Goal: Task Accomplishment & Management: Complete application form

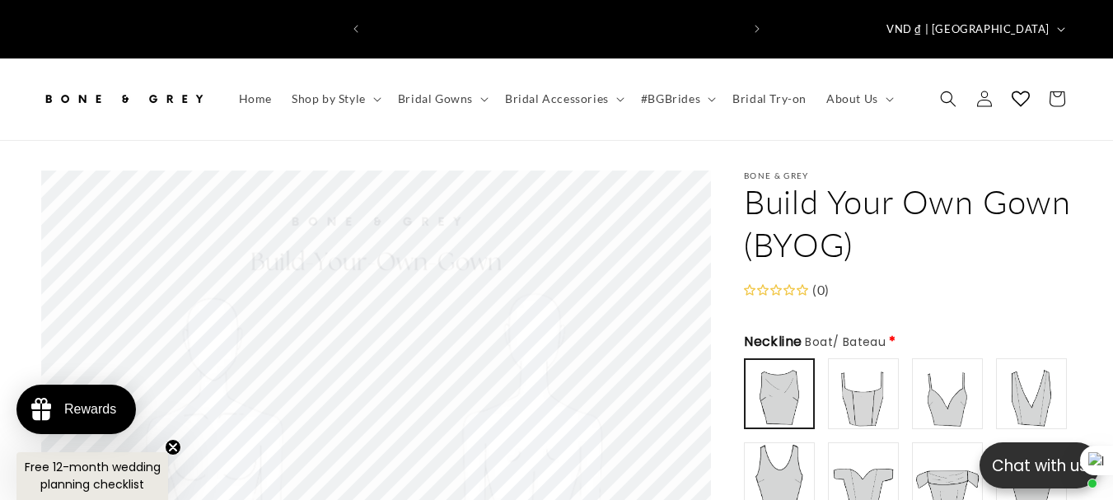
scroll to position [0, 371]
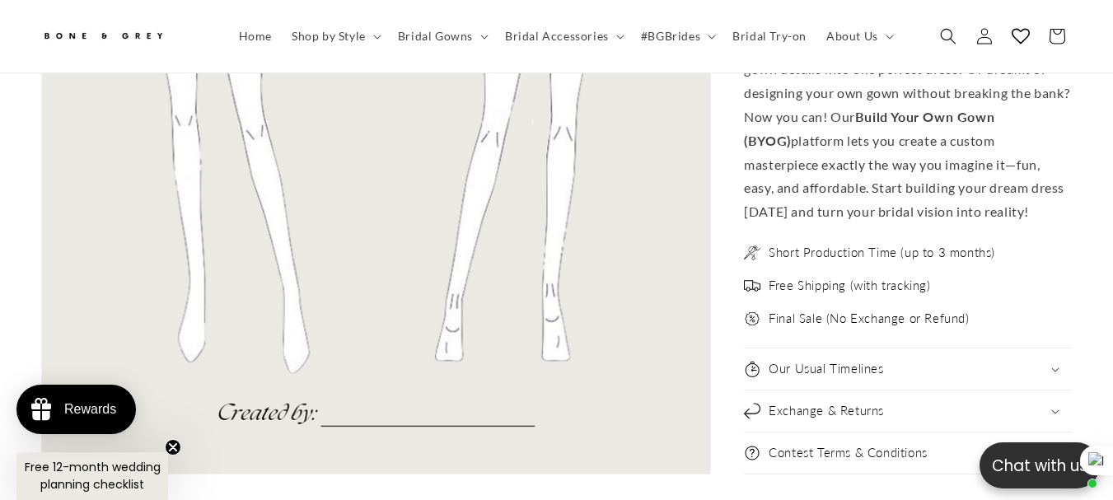
scroll to position [0, 371]
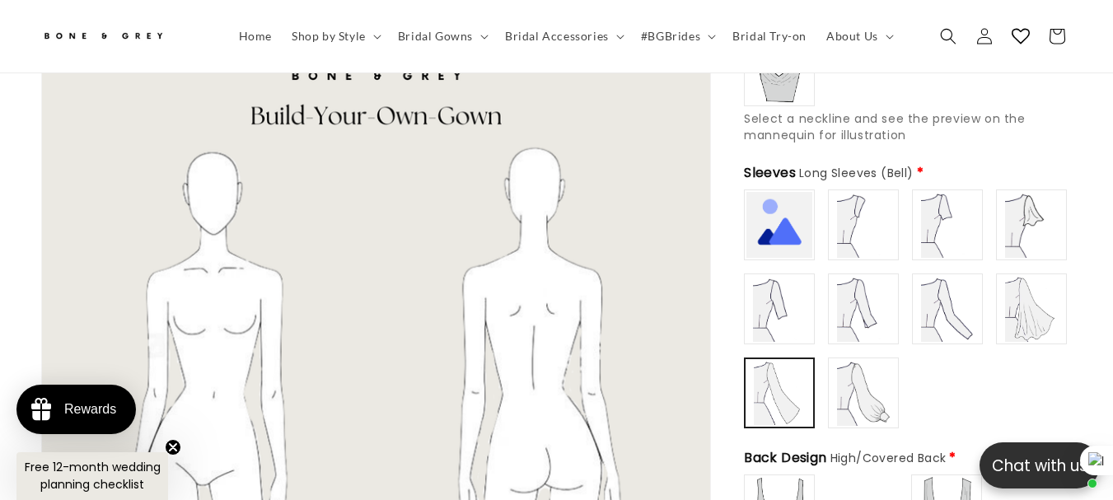
type input "**********"
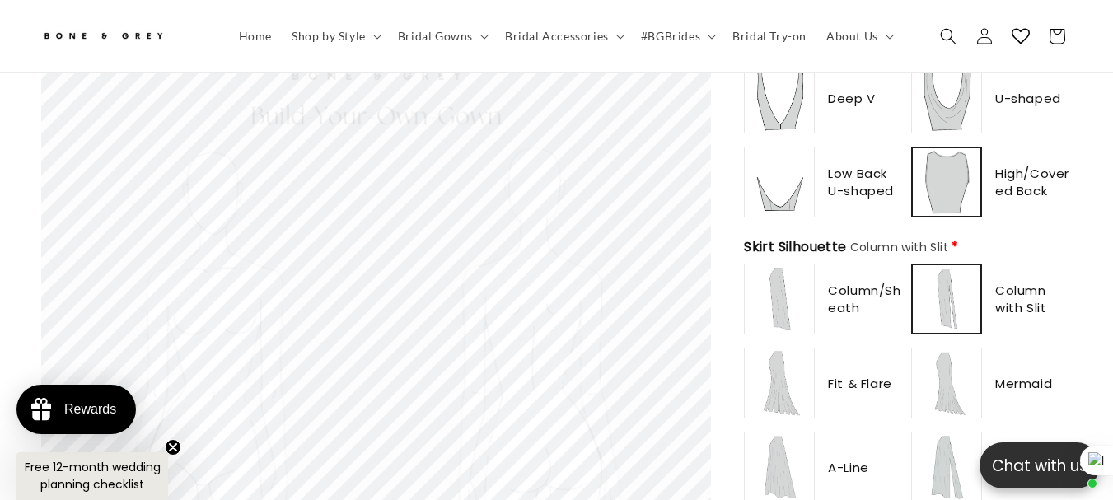
scroll to position [0, 0]
click at [954, 292] on img at bounding box center [946, 299] width 64 height 64
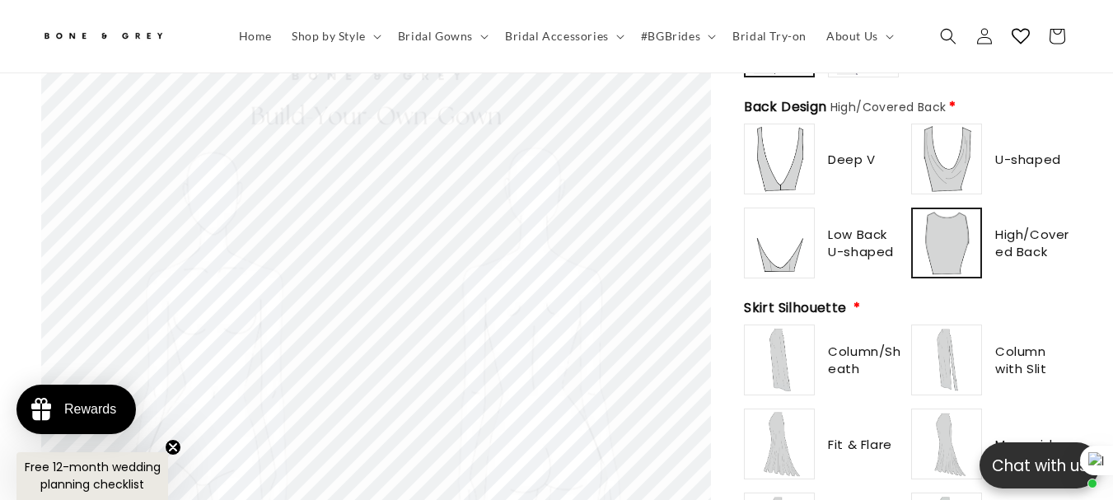
scroll to position [979, 0]
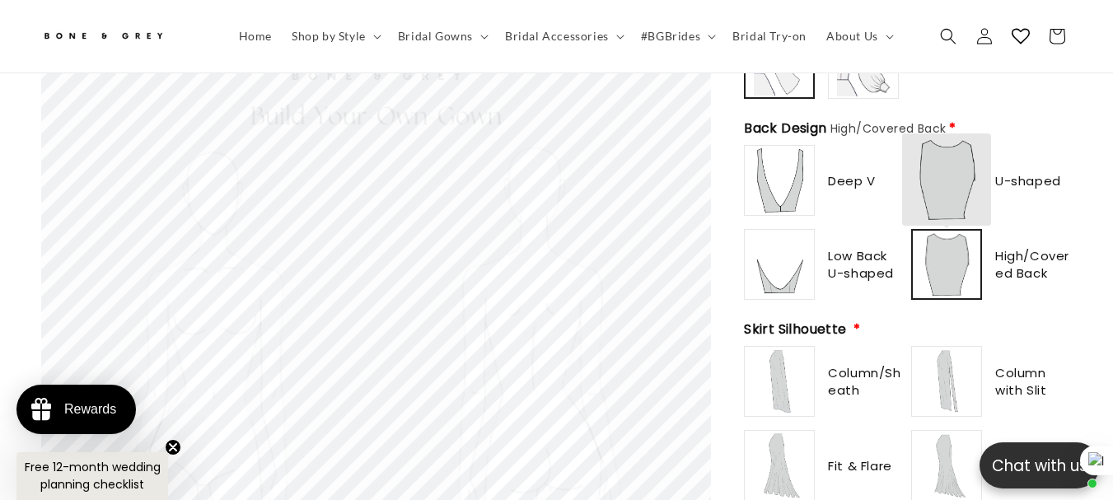
click at [959, 241] on img at bounding box center [946, 264] width 64 height 64
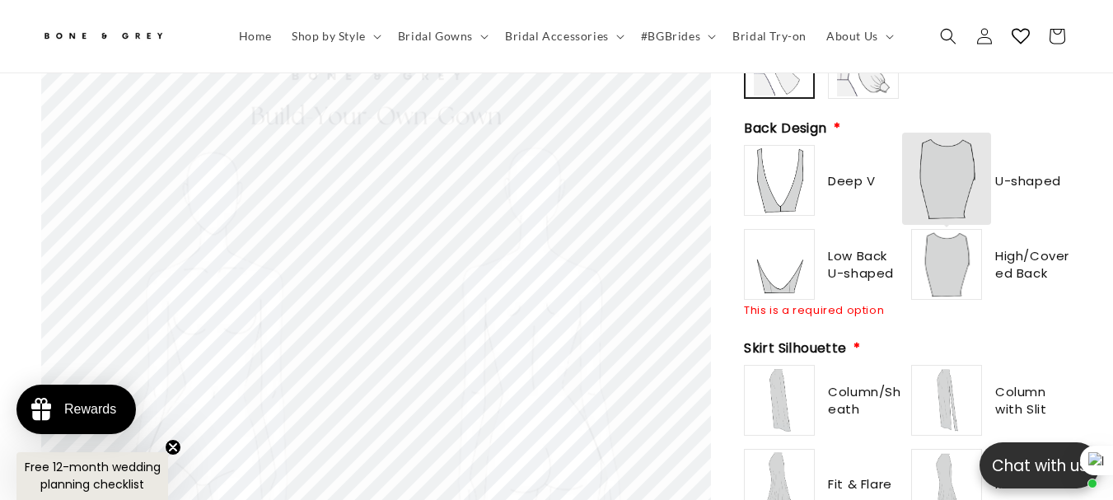
type input "**********"
click at [940, 236] on img at bounding box center [946, 264] width 66 height 66
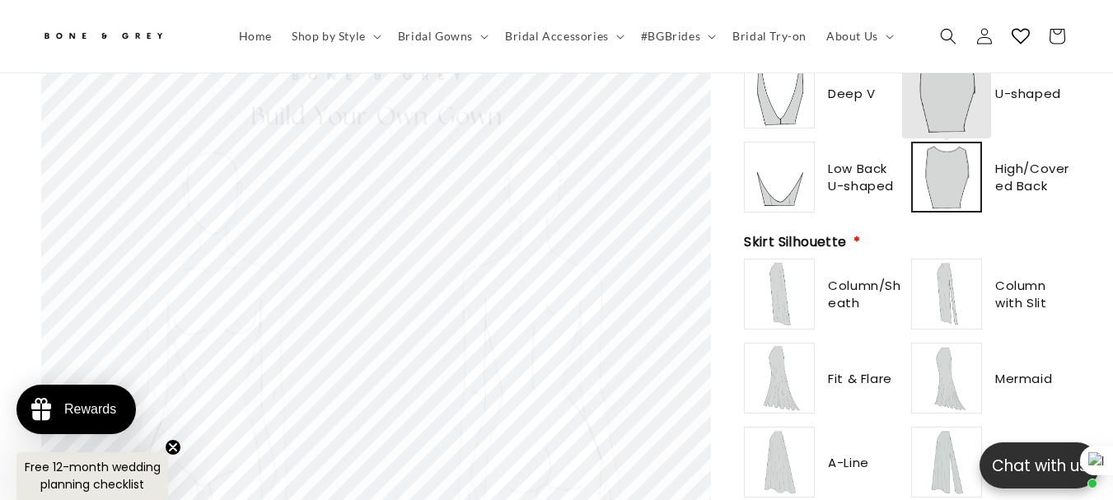
scroll to position [0, 371]
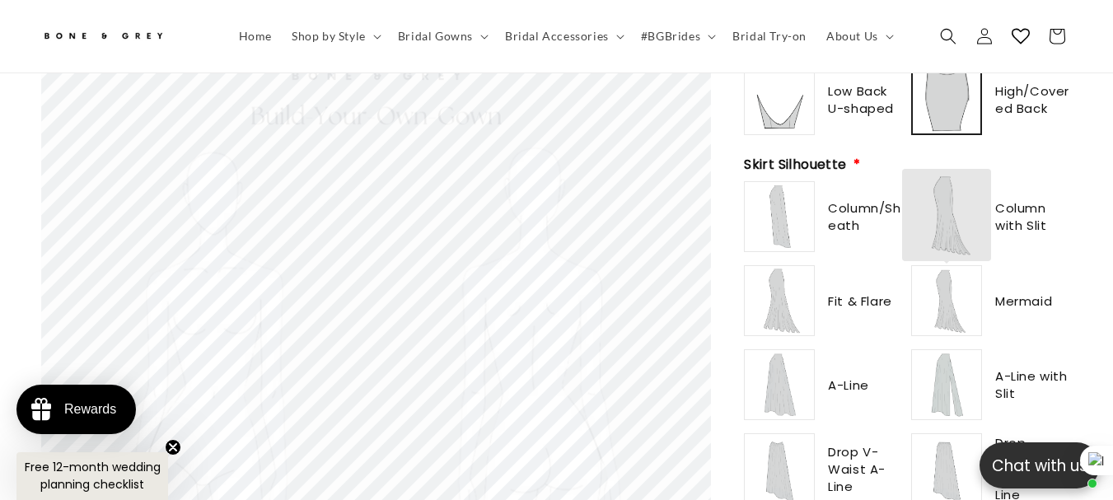
click at [949, 268] on img at bounding box center [946, 301] width 66 height 66
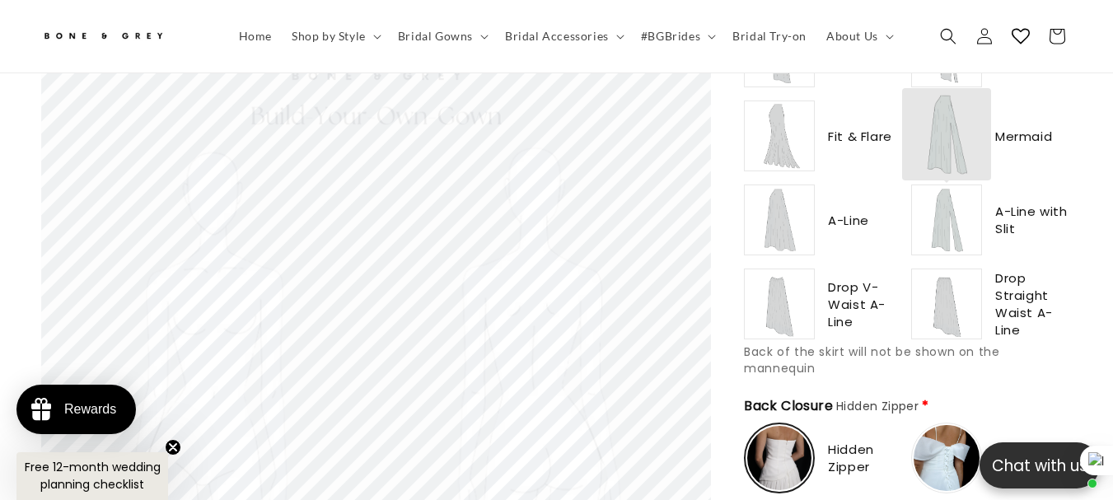
scroll to position [0, 0]
click at [944, 194] on img at bounding box center [946, 220] width 66 height 66
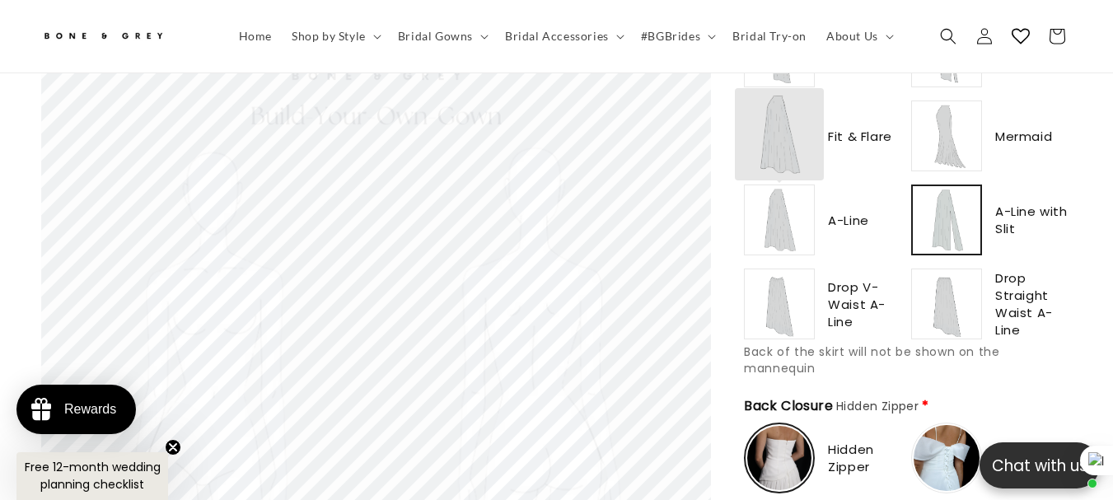
click at [790, 190] on img at bounding box center [779, 220] width 66 height 66
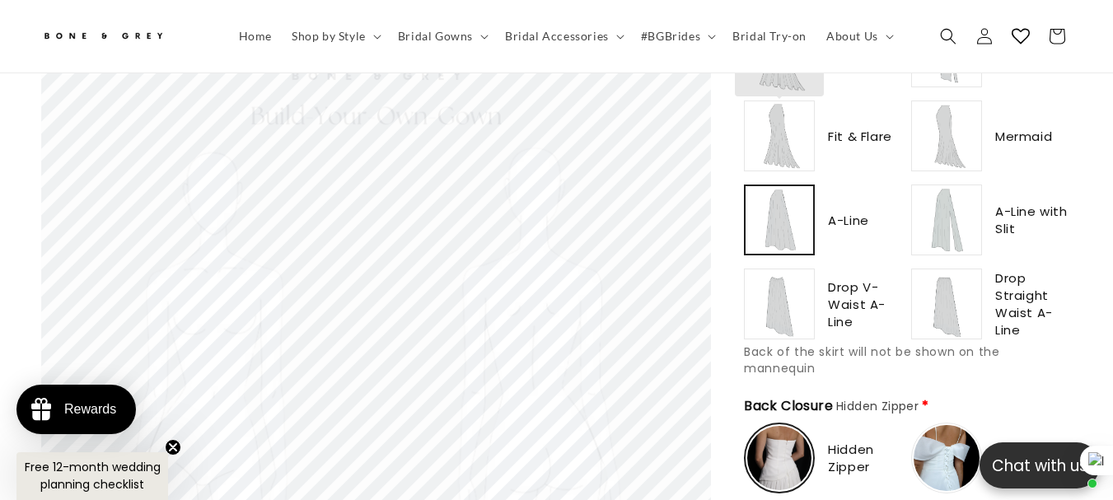
type input "**********"
click at [777, 107] on img at bounding box center [779, 136] width 66 height 66
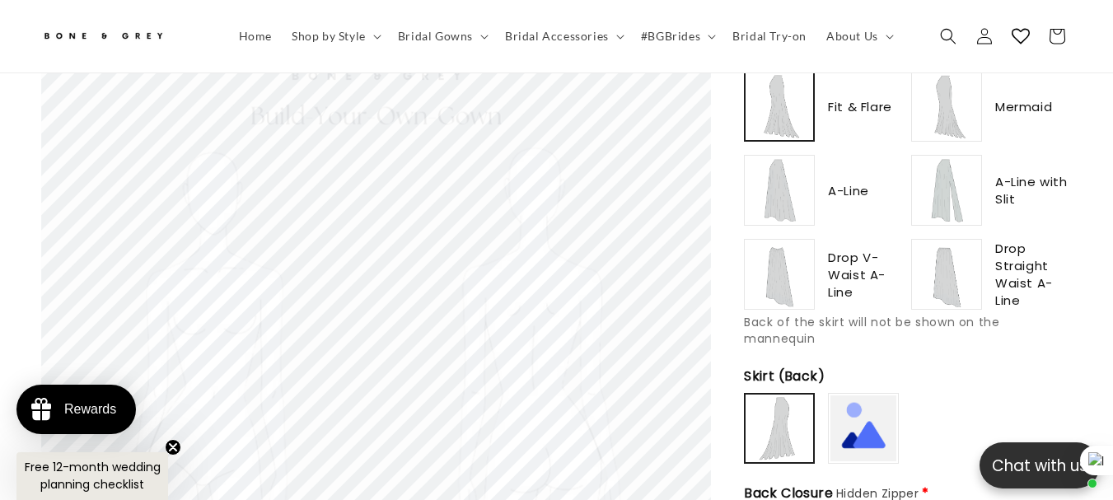
scroll to position [1309, 0]
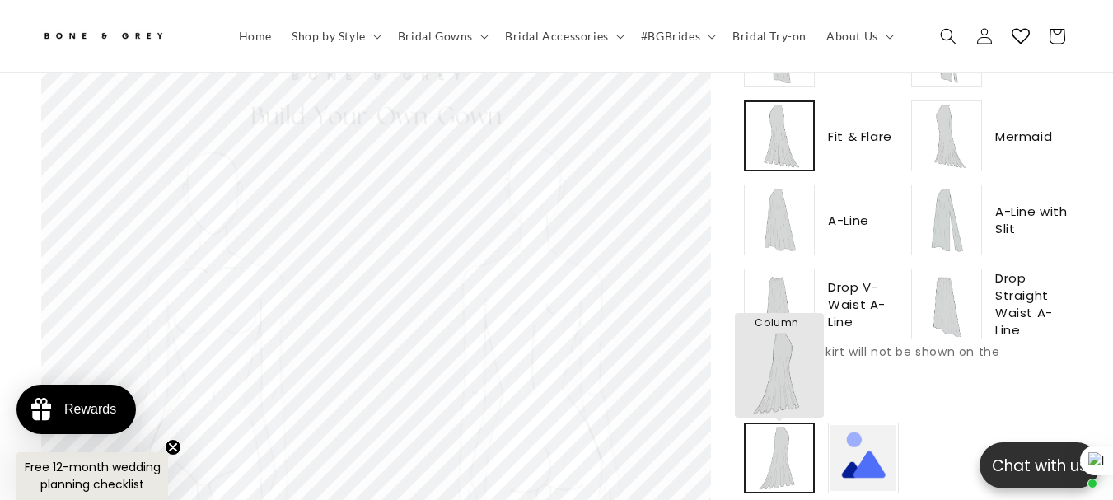
click at [769, 427] on img at bounding box center [779, 458] width 64 height 64
type input "******"
click at [769, 427] on img at bounding box center [779, 458] width 66 height 66
click at [769, 427] on img at bounding box center [779, 458] width 64 height 64
click at [769, 427] on img at bounding box center [779, 458] width 66 height 66
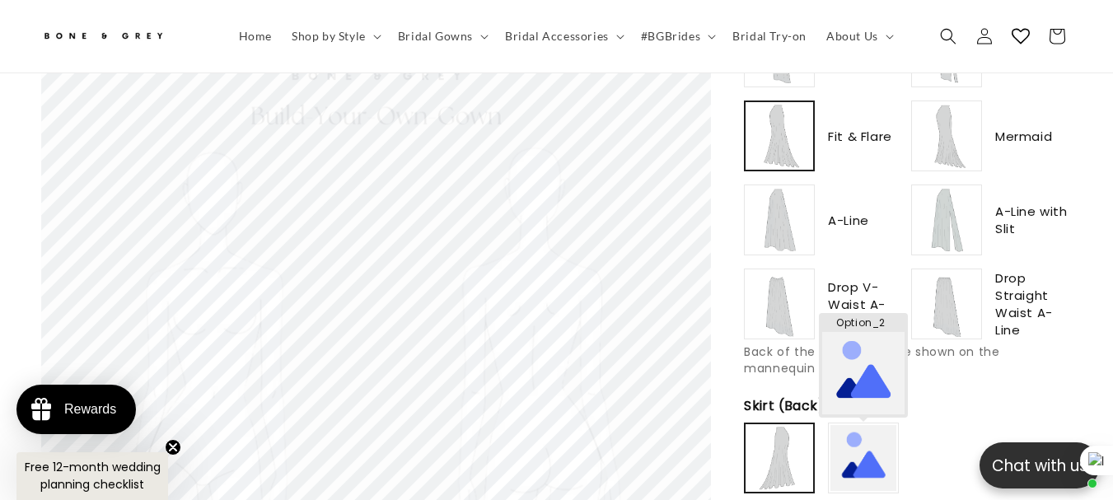
scroll to position [0, 371]
click at [869, 425] on img at bounding box center [863, 458] width 66 height 66
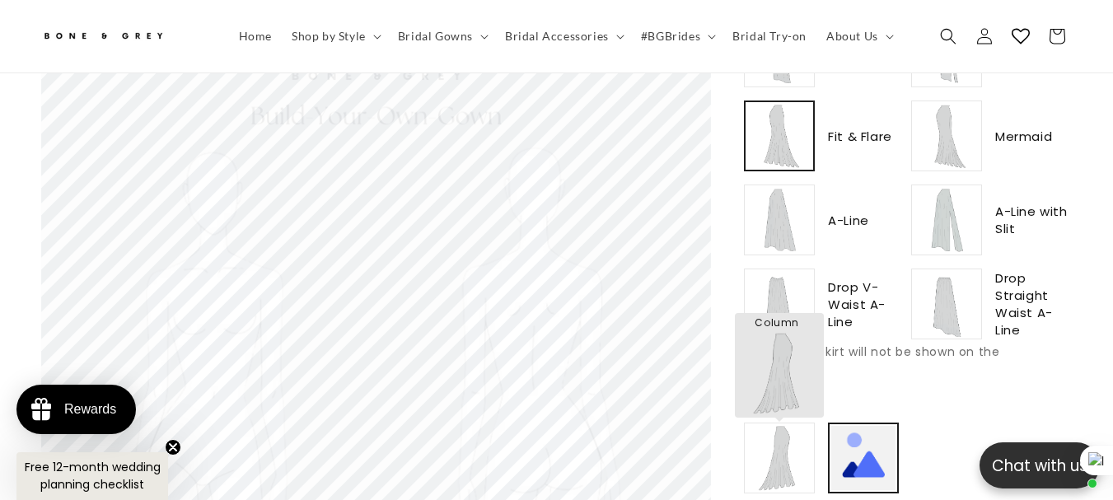
type input "******"
click at [796, 425] on img at bounding box center [779, 458] width 66 height 66
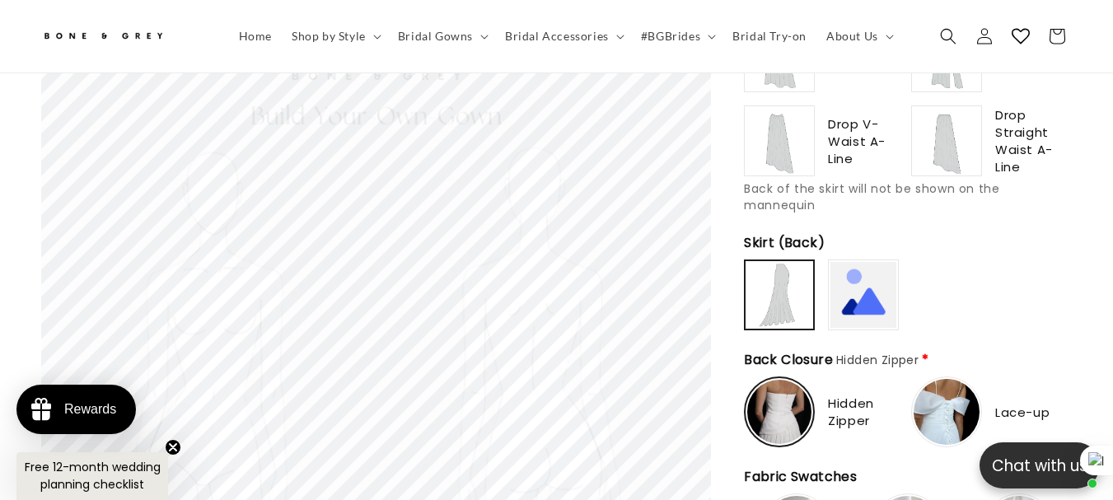
scroll to position [1473, 0]
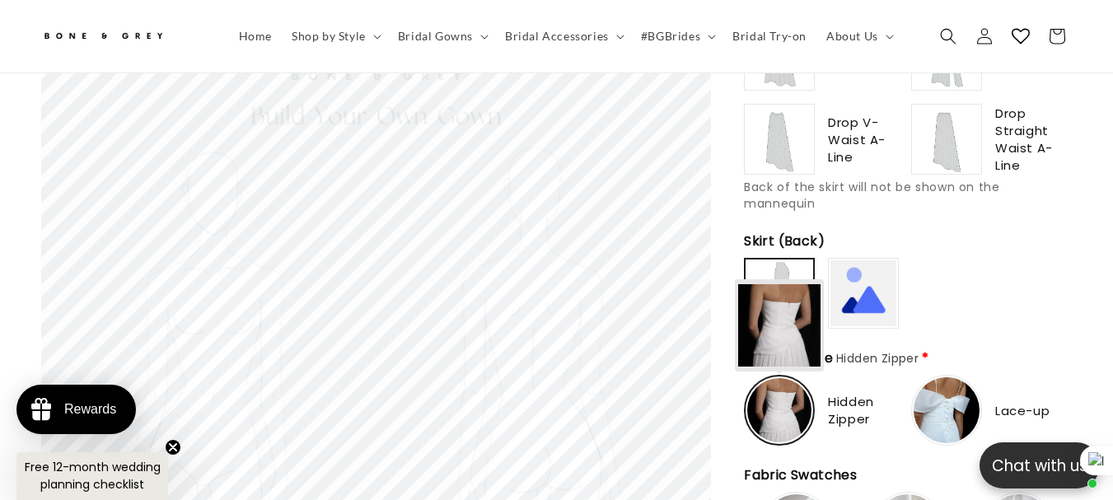
click at [792, 378] on img at bounding box center [779, 410] width 64 height 64
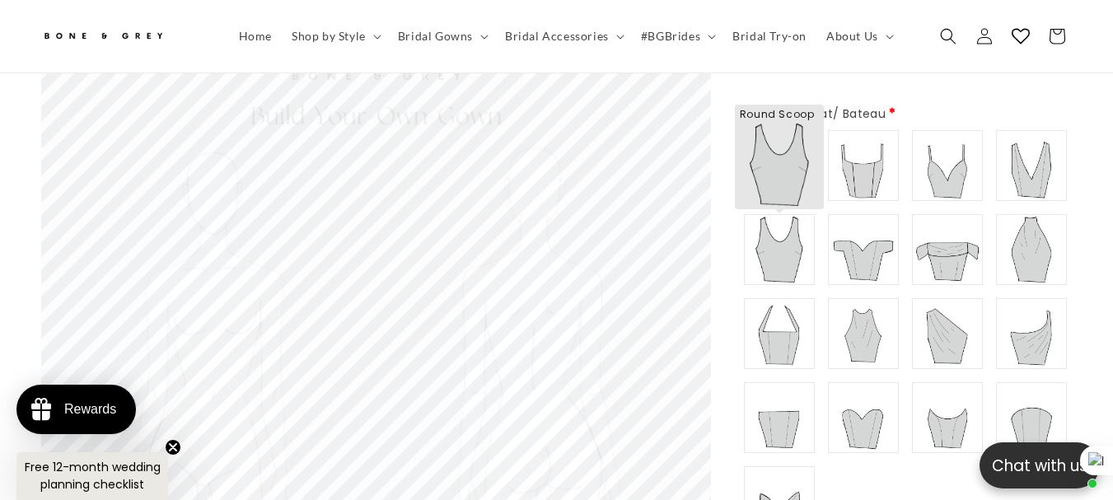
scroll to position [238, 0]
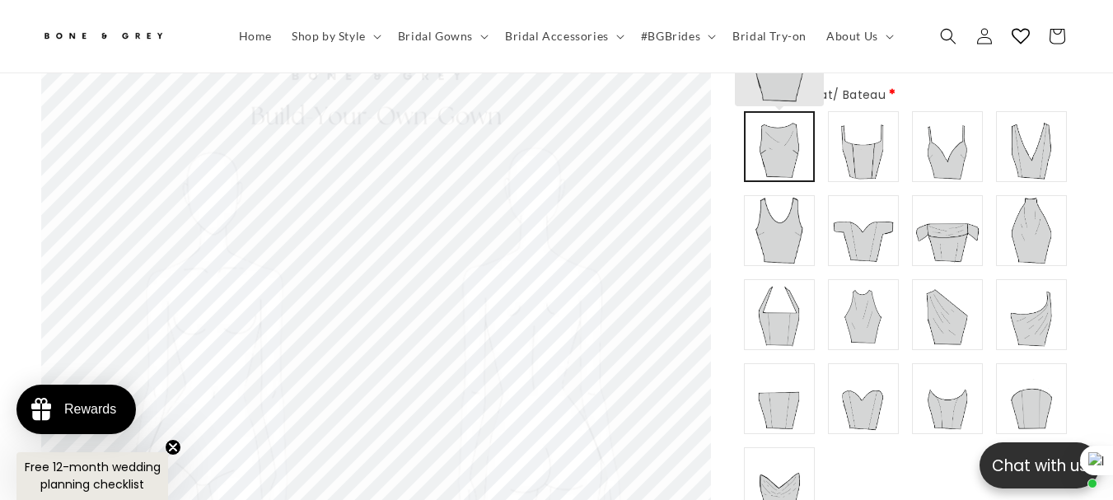
click at [798, 125] on img at bounding box center [779, 146] width 64 height 64
click at [798, 125] on img at bounding box center [779, 147] width 66 height 66
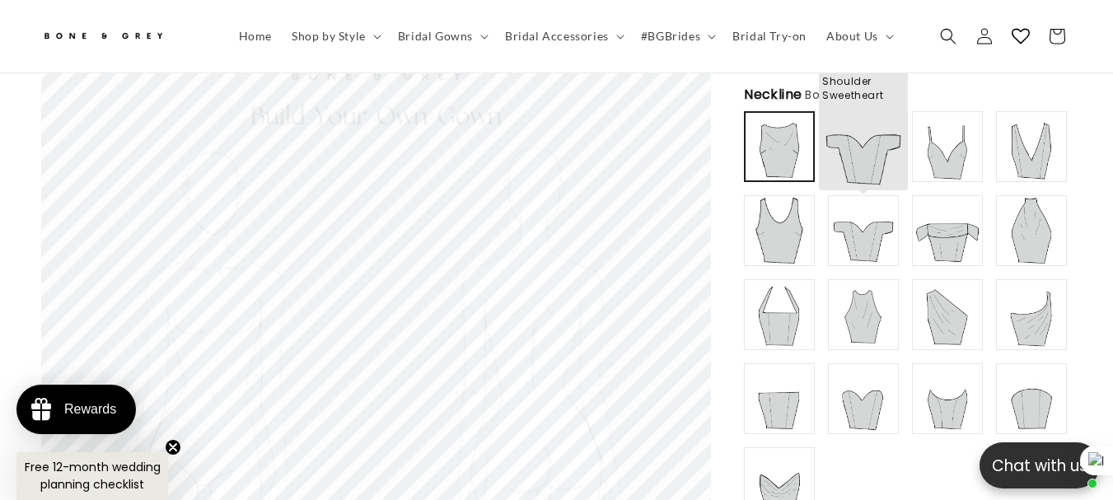
type input "**********"
click at [882, 207] on img at bounding box center [863, 231] width 66 height 66
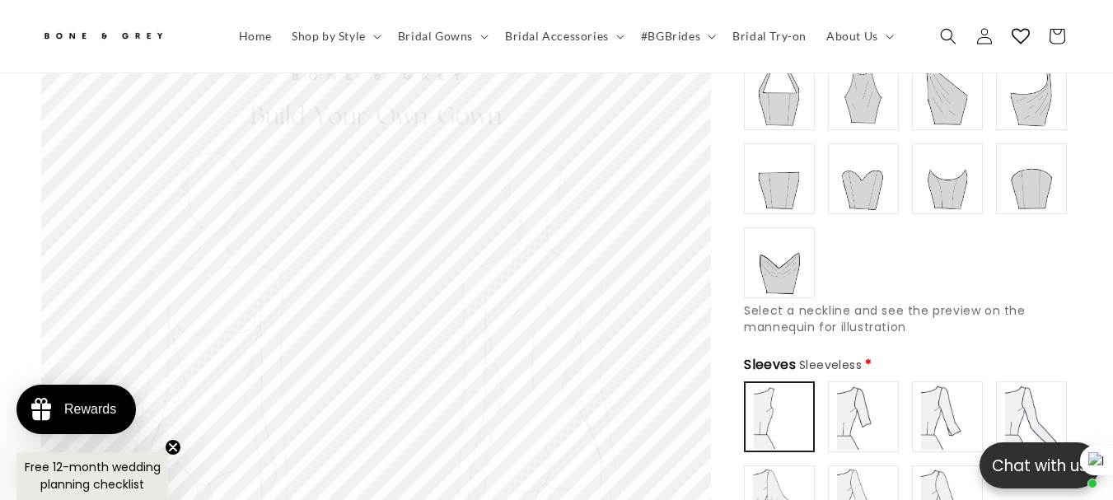
scroll to position [567, 0]
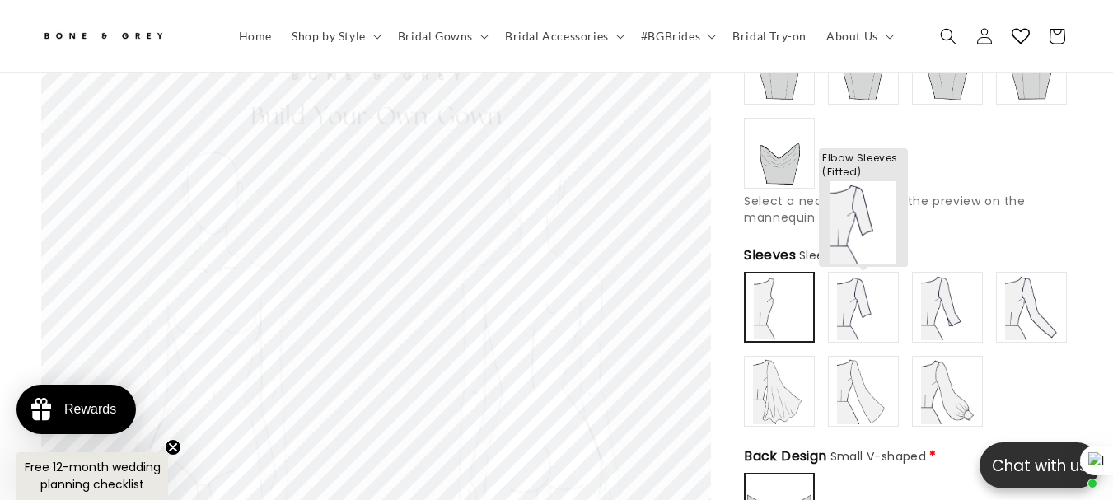
click at [854, 289] on img at bounding box center [863, 307] width 66 height 66
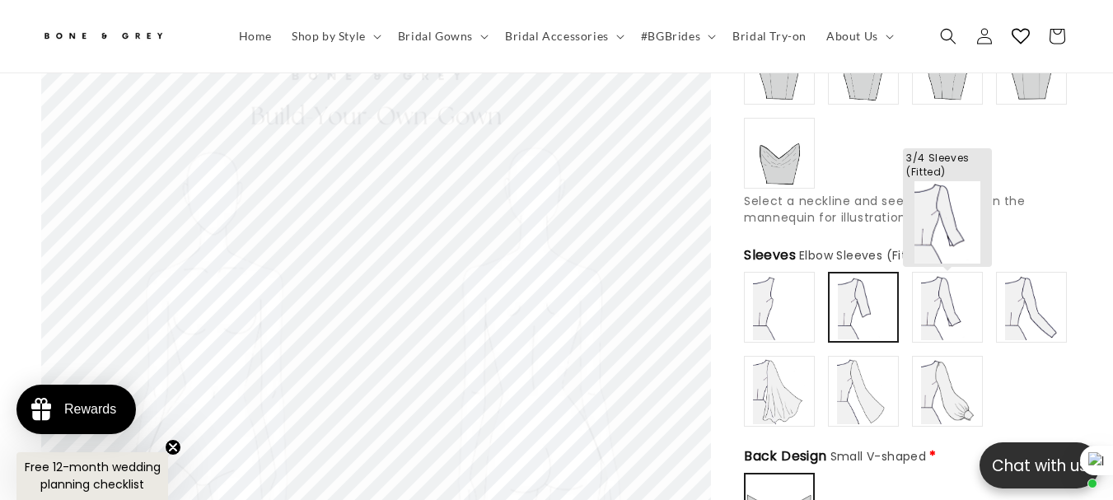
click at [940, 296] on img at bounding box center [947, 307] width 66 height 66
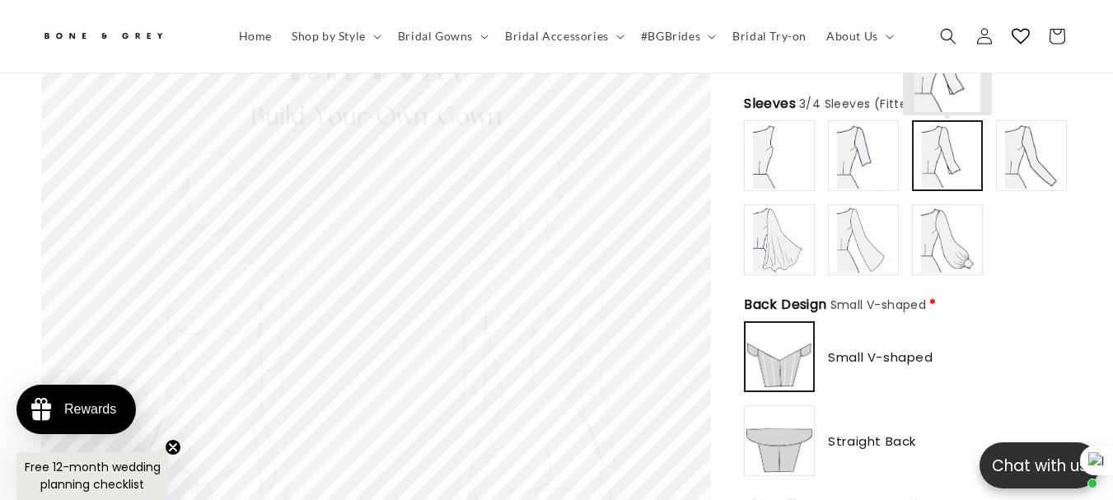
scroll to position [732, 0]
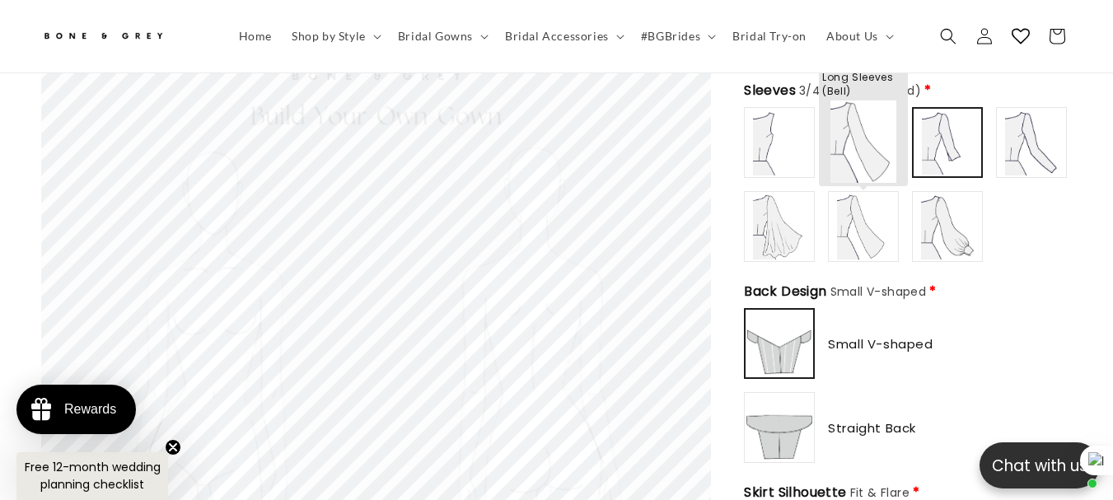
click at [884, 217] on img at bounding box center [863, 227] width 66 height 66
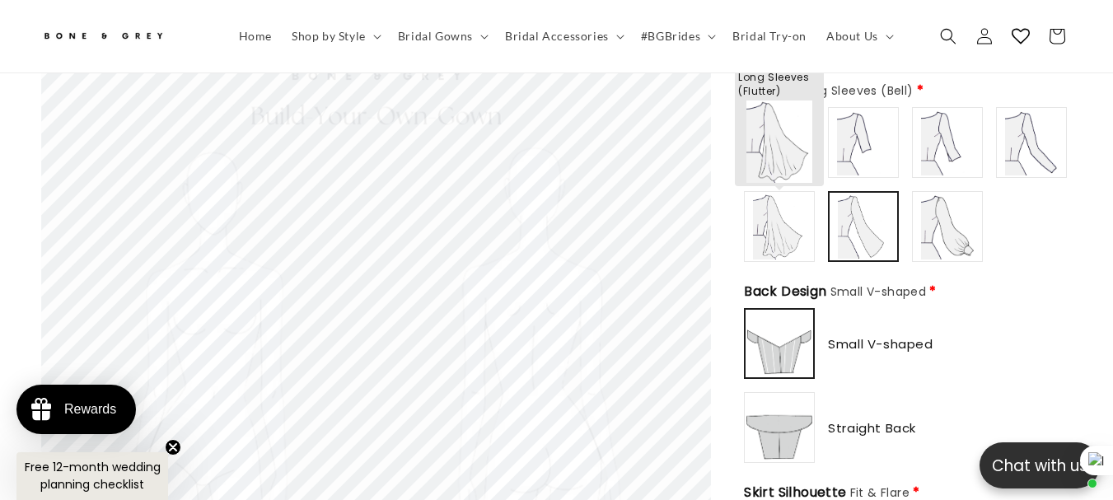
click at [805, 212] on img at bounding box center [779, 227] width 66 height 66
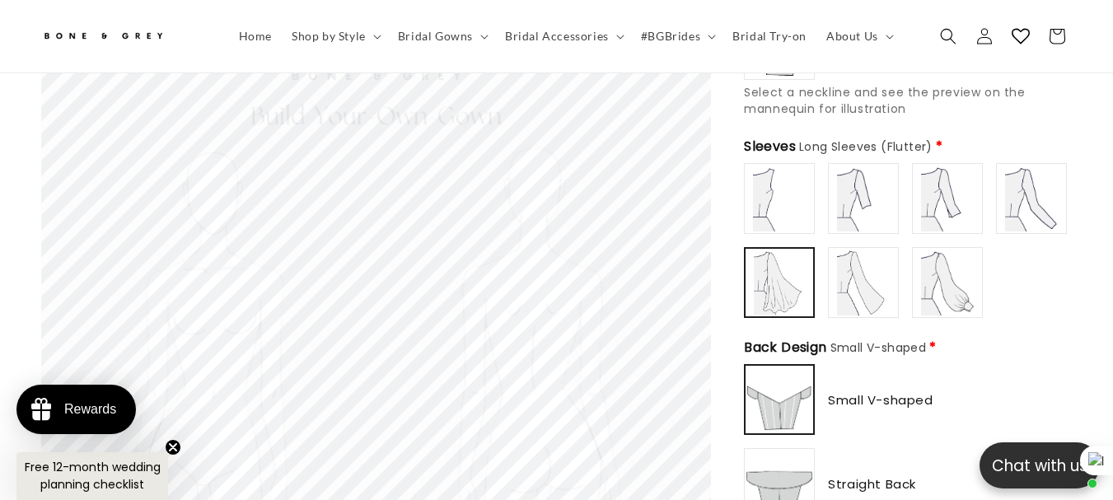
scroll to position [567, 0]
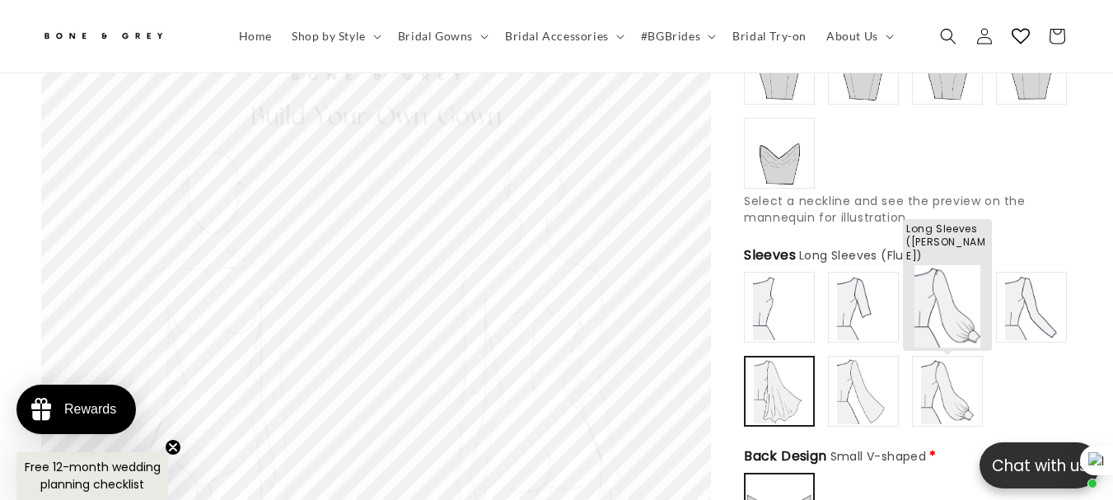
type input "**********"
click at [926, 360] on img at bounding box center [947, 391] width 66 height 66
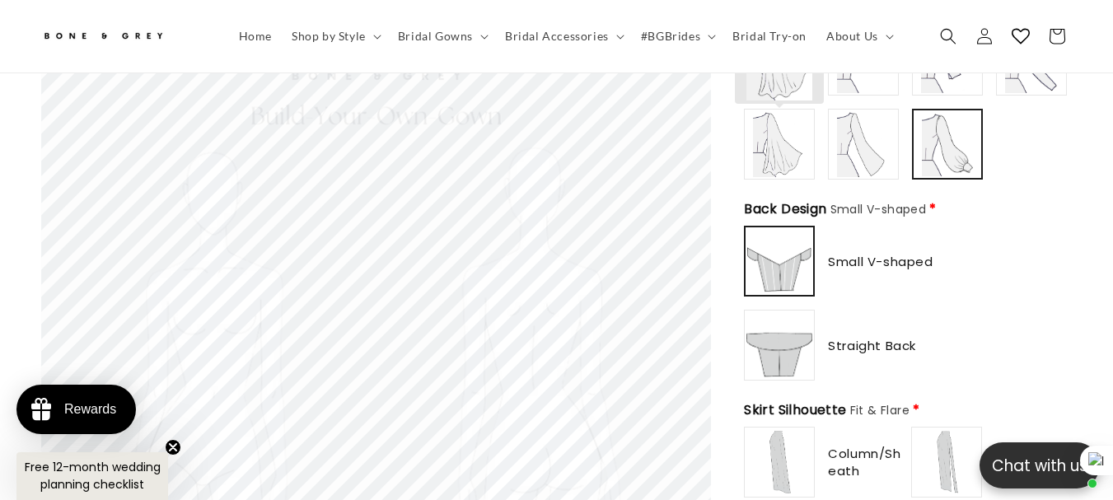
scroll to position [732, 0]
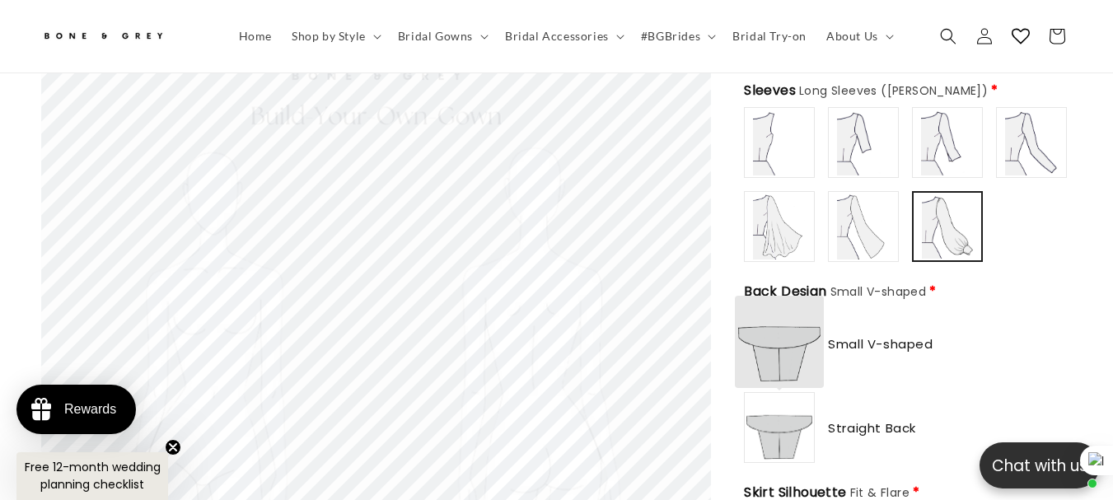
type input "**********"
click at [772, 403] on img at bounding box center [779, 427] width 66 height 66
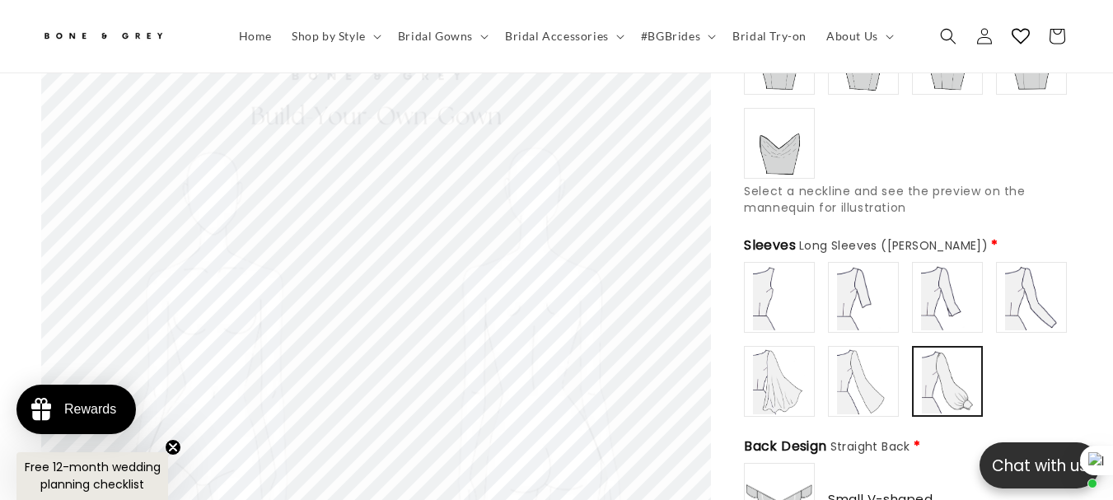
scroll to position [485, 0]
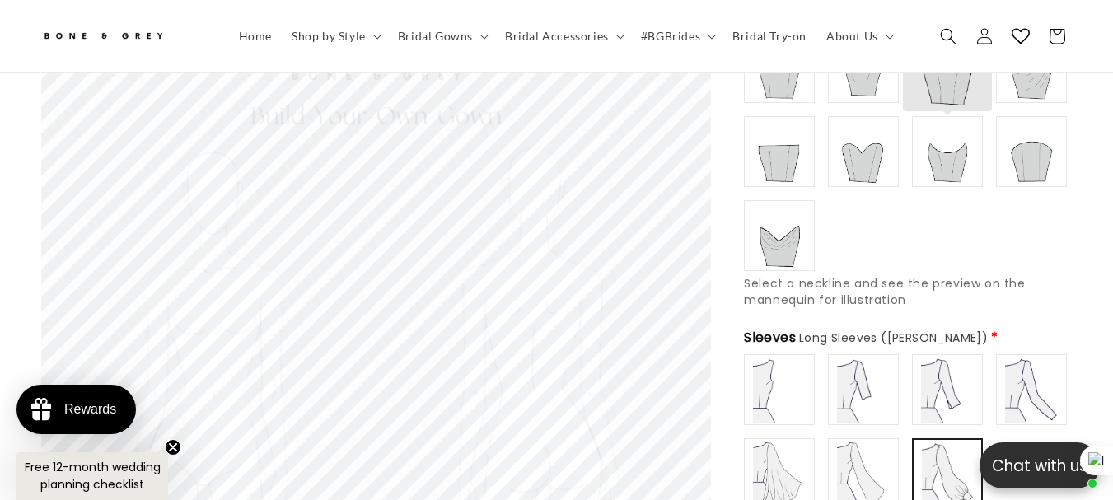
type input "**********"
click at [938, 141] on img at bounding box center [947, 152] width 66 height 66
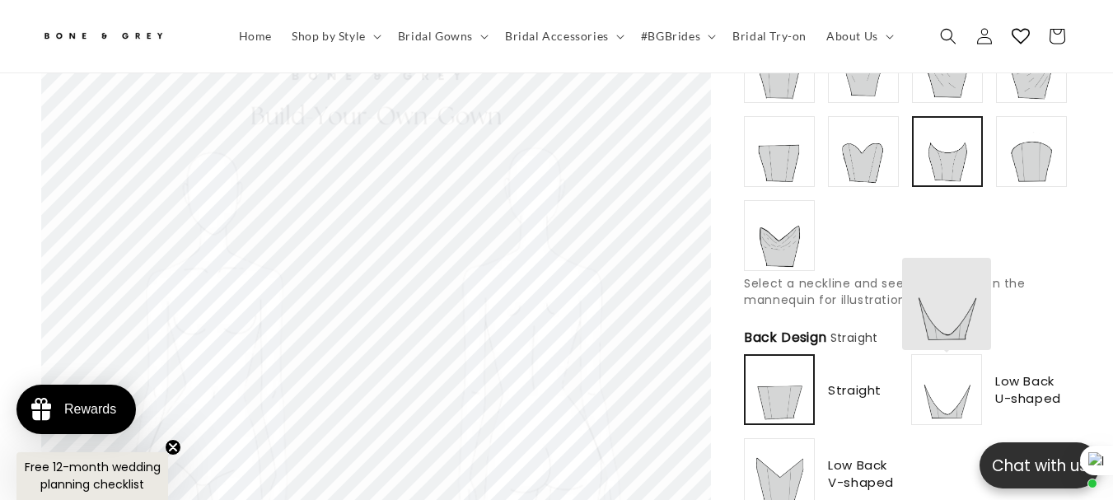
scroll to position [0, 0]
click at [931, 357] on img at bounding box center [946, 390] width 66 height 66
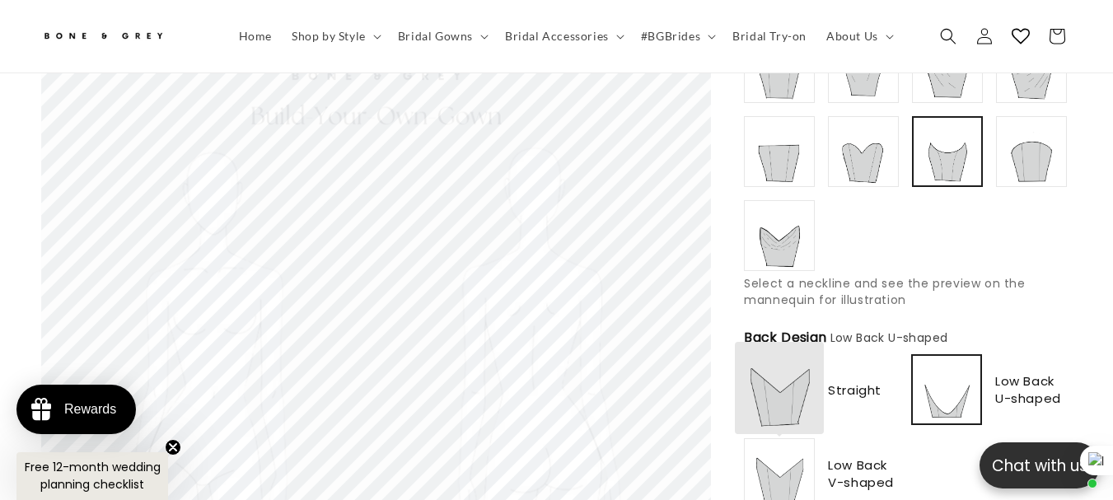
type input "**********"
click at [785, 441] on img at bounding box center [779, 474] width 66 height 66
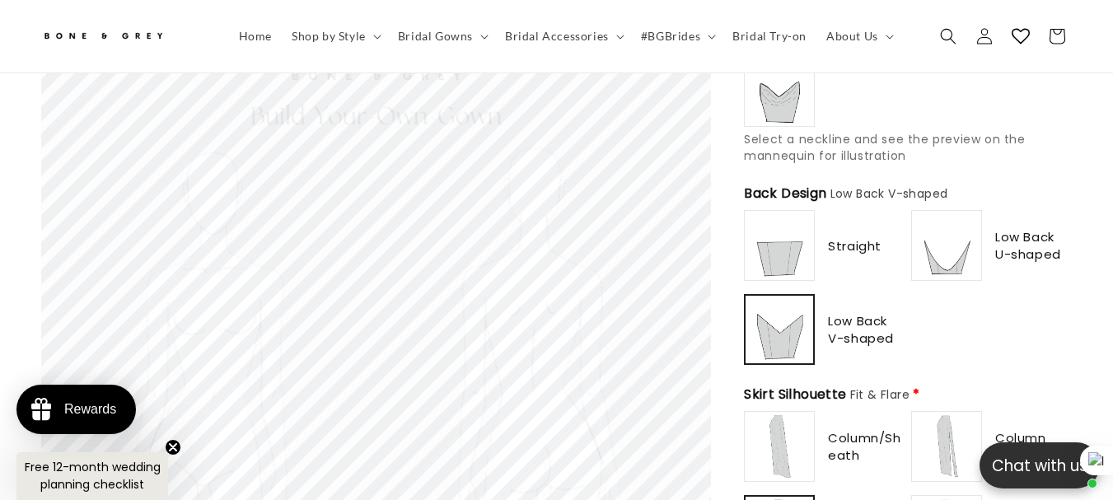
scroll to position [650, 0]
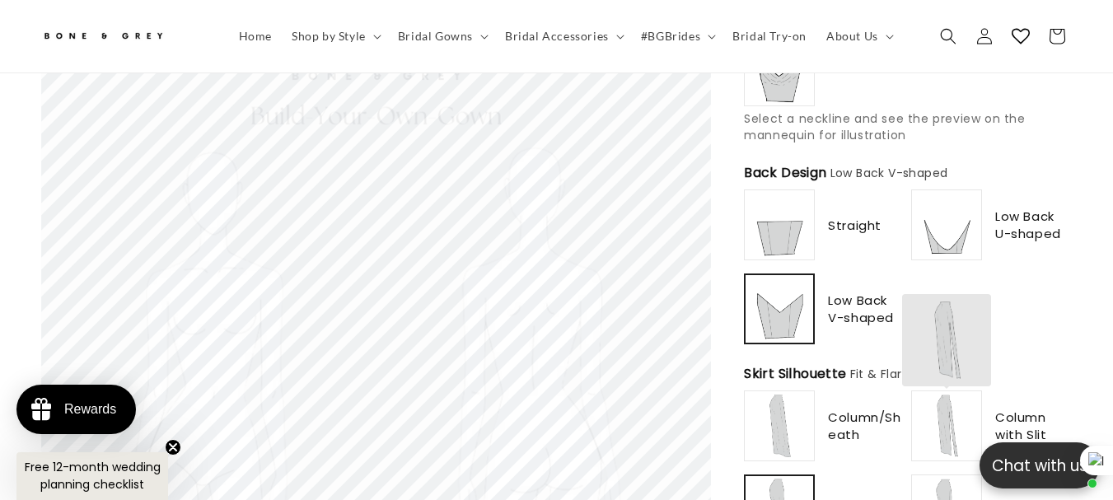
click at [945, 408] on img at bounding box center [946, 426] width 66 height 66
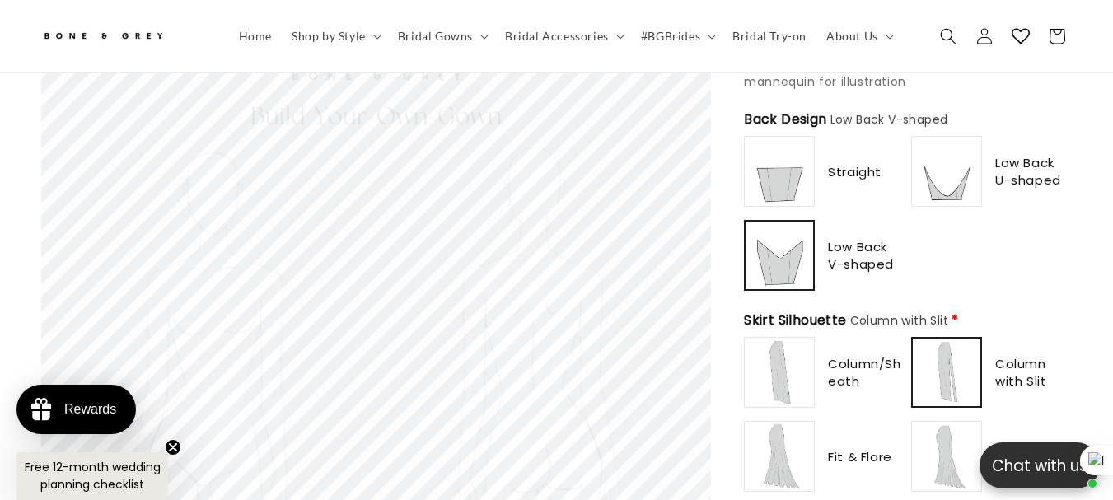
scroll to position [814, 0]
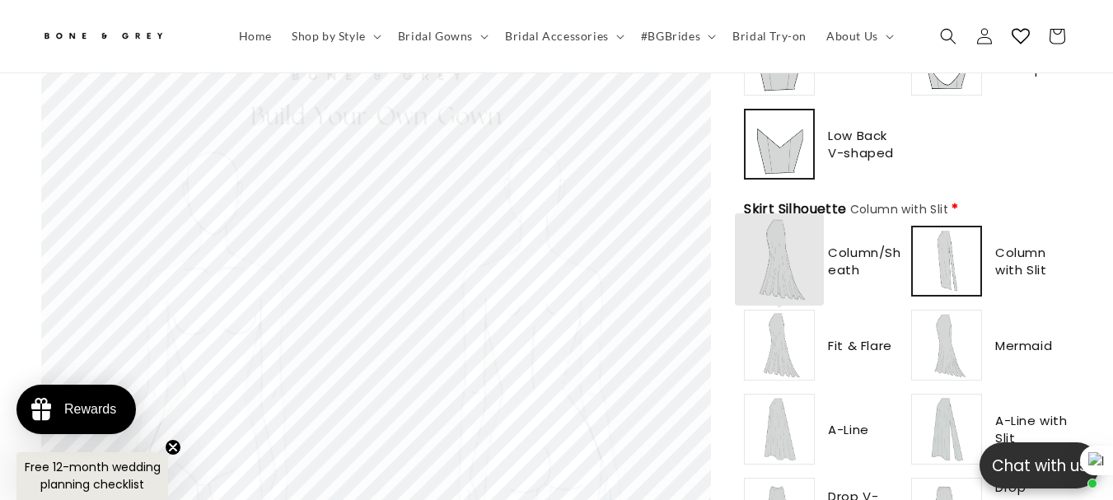
click at [801, 324] on img at bounding box center [779, 345] width 66 height 66
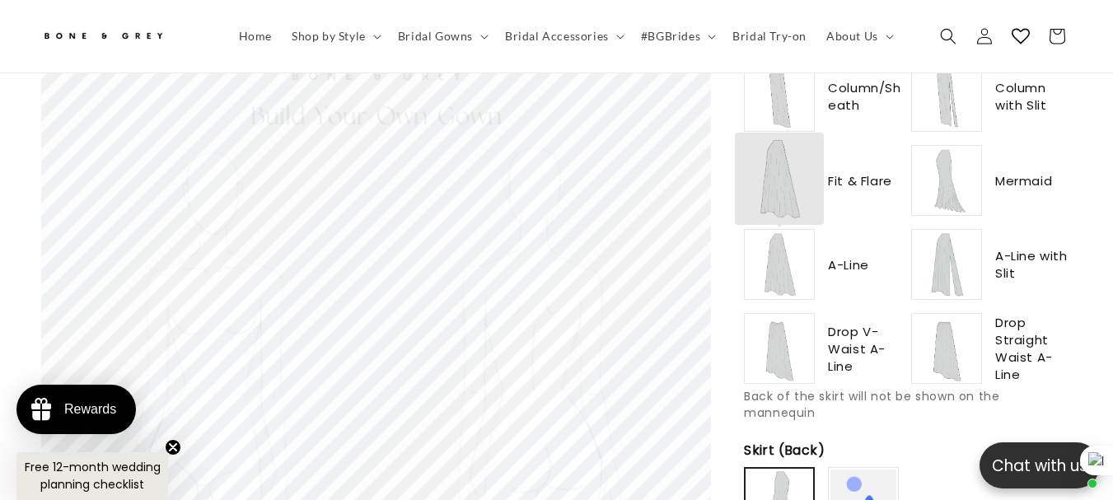
scroll to position [0, 0]
click at [770, 254] on img at bounding box center [779, 264] width 66 height 66
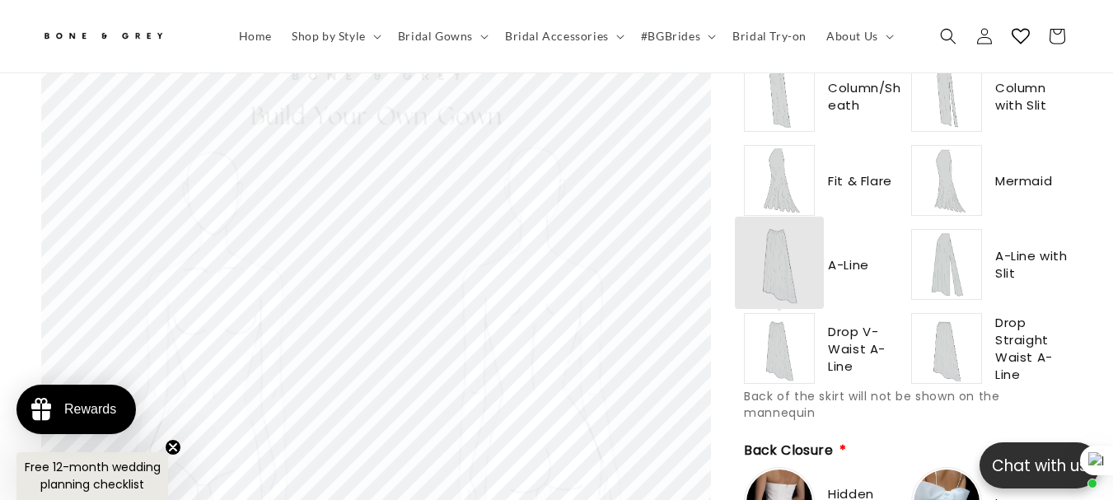
click at [791, 319] on img at bounding box center [779, 348] width 66 height 66
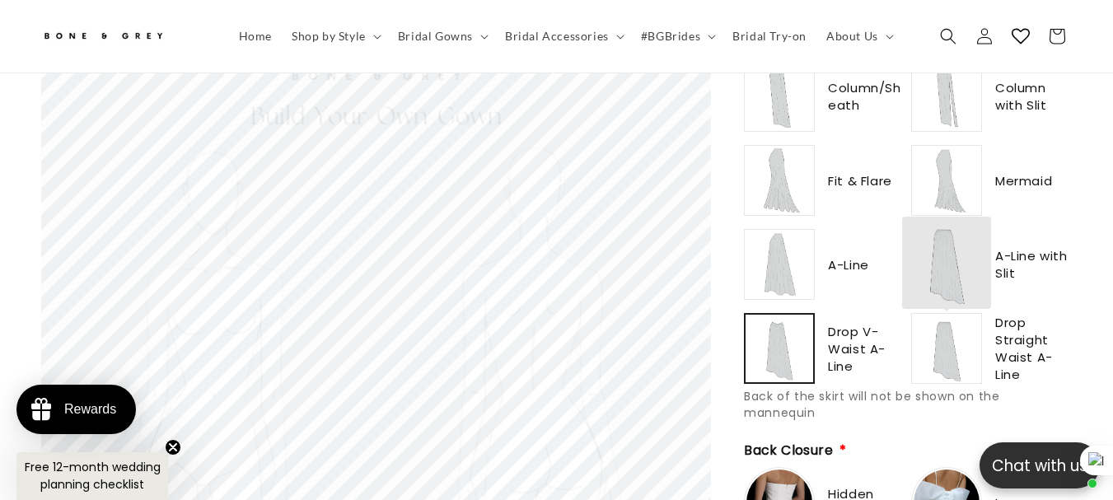
click at [960, 315] on img at bounding box center [946, 348] width 66 height 66
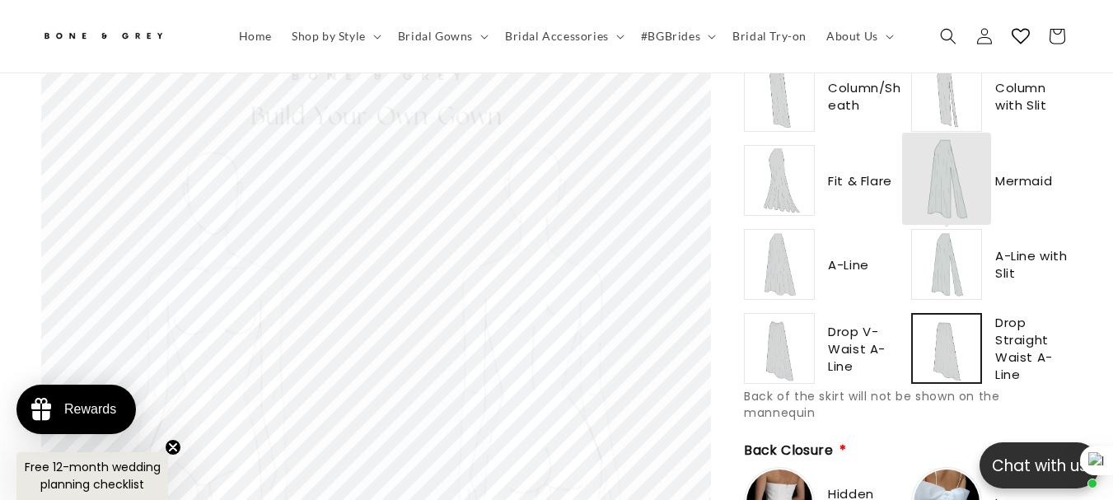
scroll to position [0, 371]
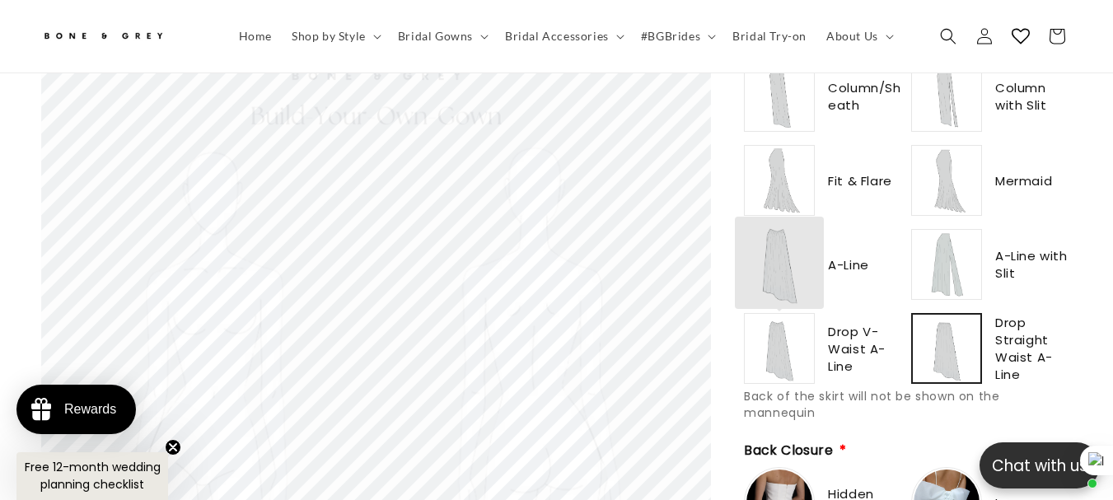
click at [771, 315] on img at bounding box center [779, 348] width 66 height 66
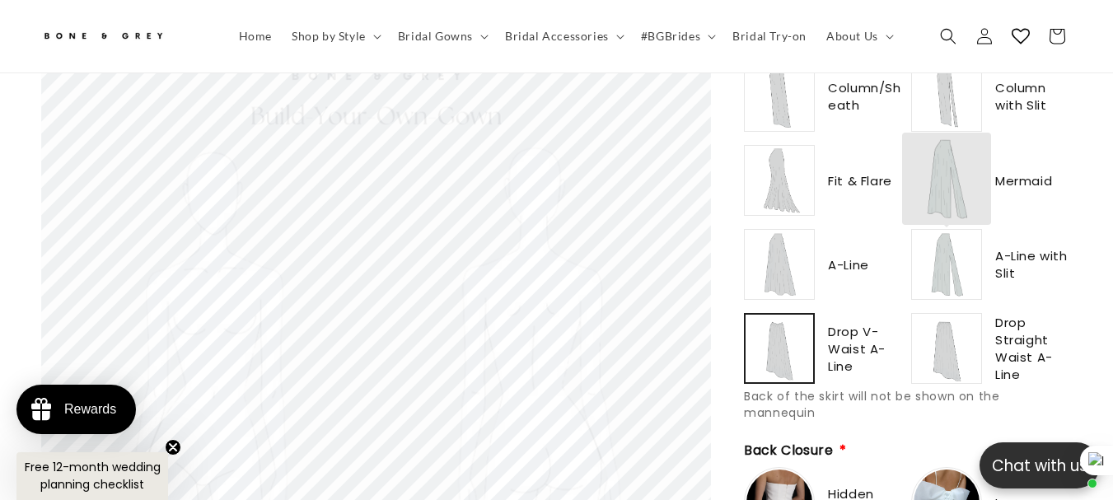
click at [950, 243] on img at bounding box center [946, 264] width 66 height 66
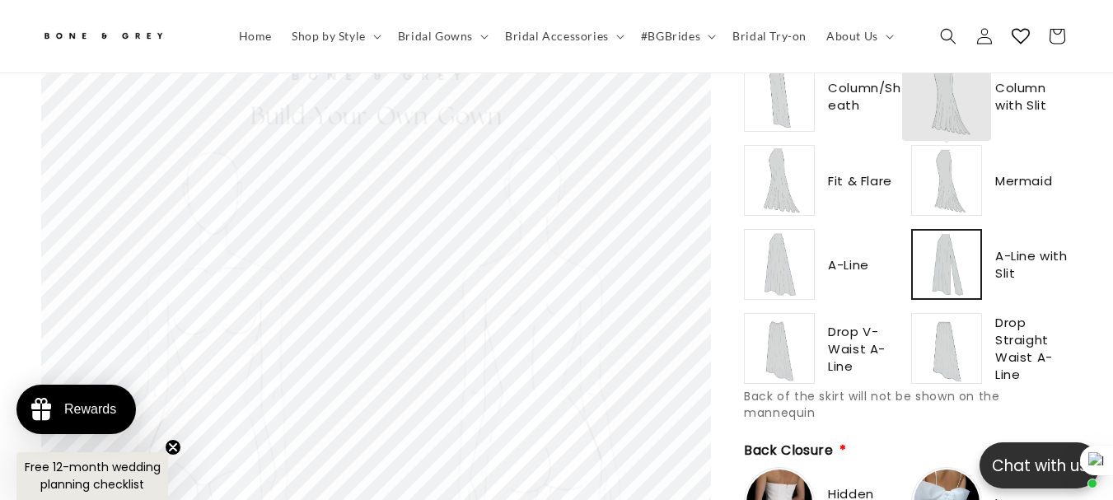
click at [959, 147] on img at bounding box center [946, 180] width 66 height 66
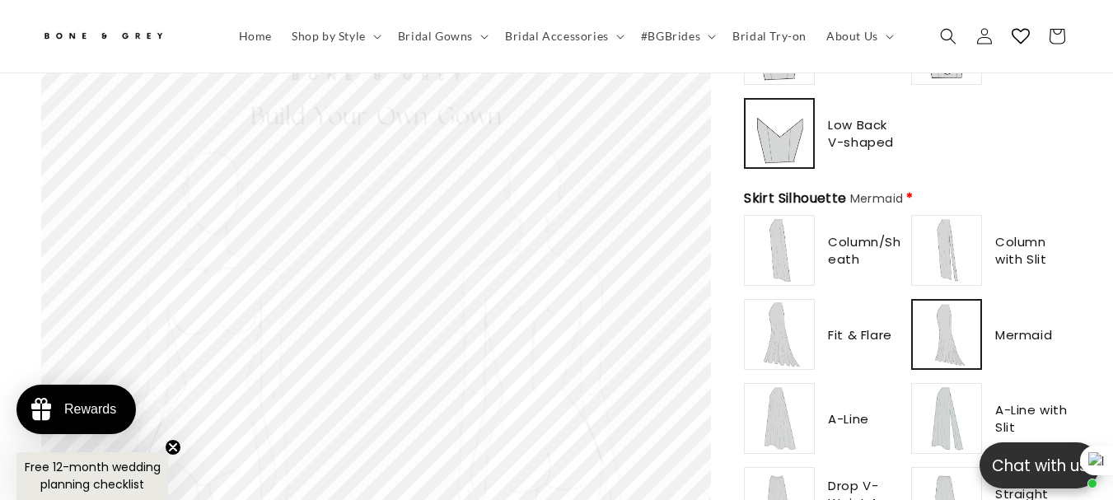
scroll to position [814, 0]
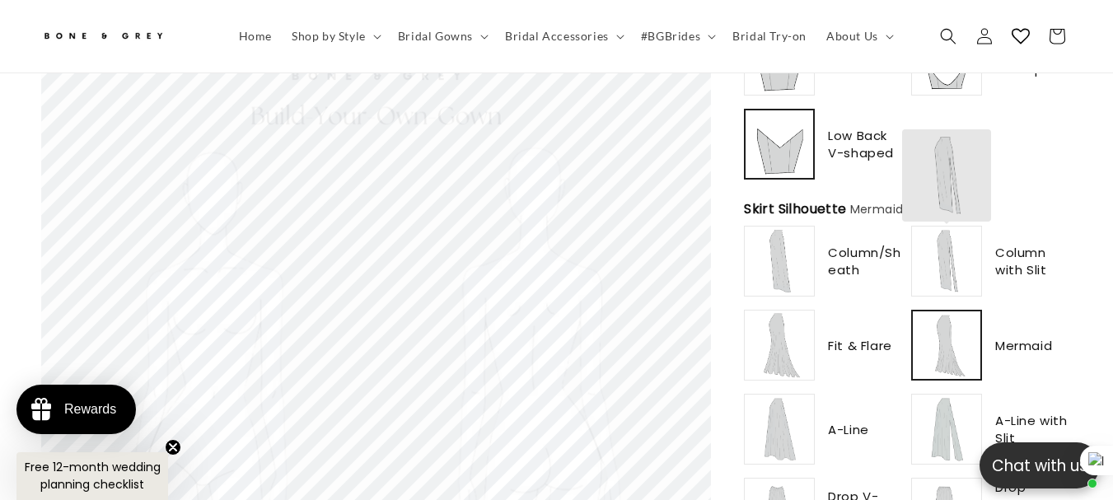
click at [961, 244] on img at bounding box center [946, 261] width 66 height 66
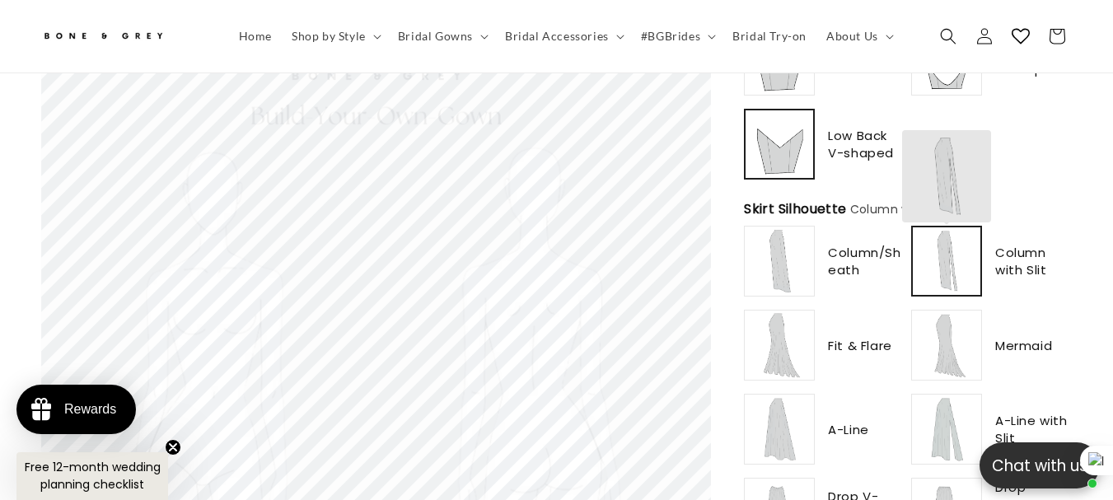
scroll to position [0, 742]
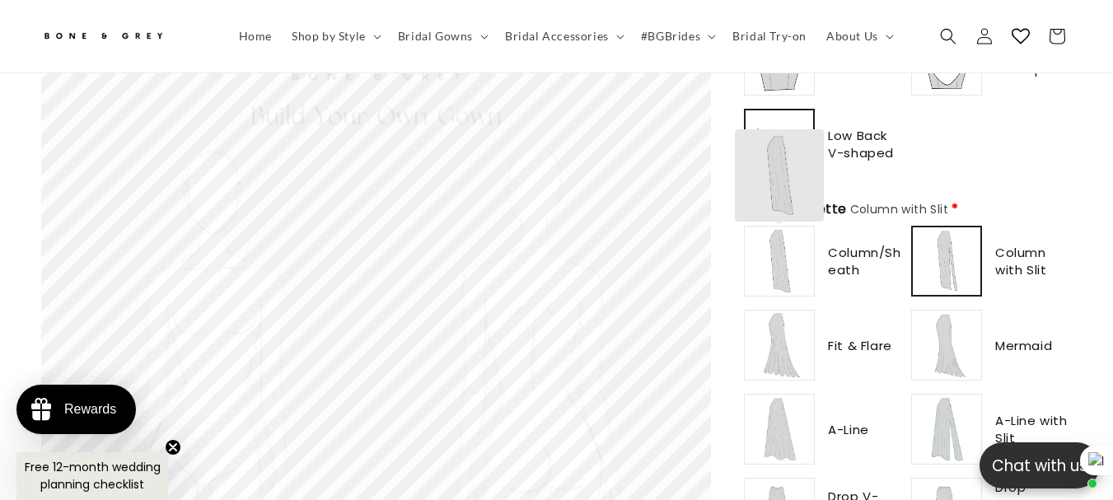
click at [800, 245] on img at bounding box center [779, 261] width 66 height 66
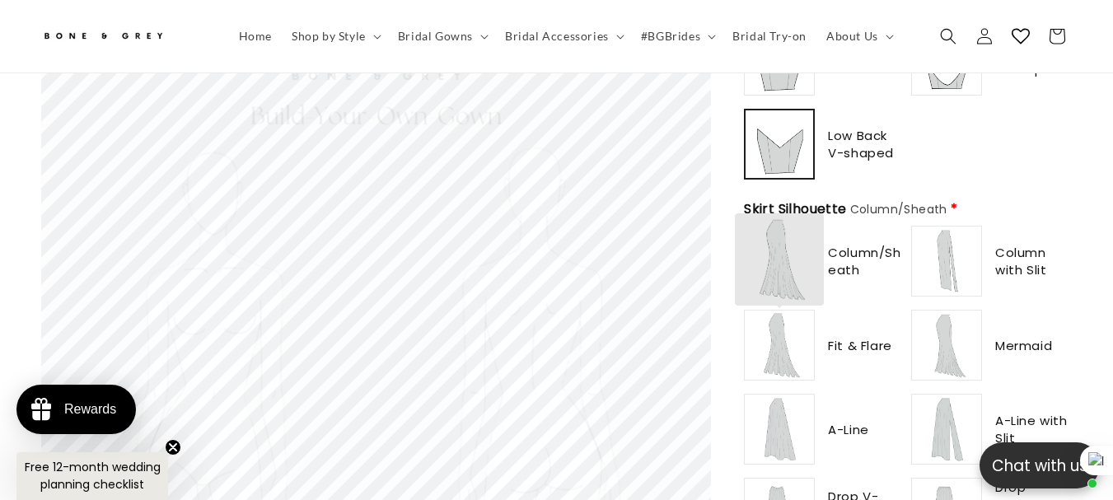
click at [800, 323] on img at bounding box center [779, 345] width 66 height 66
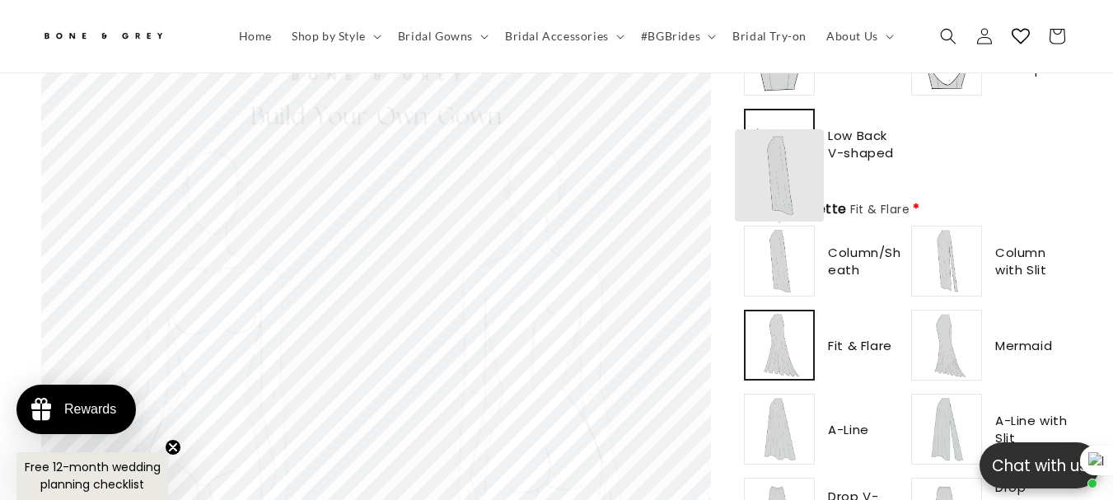
type input "**********"
click at [787, 230] on img at bounding box center [779, 261] width 66 height 66
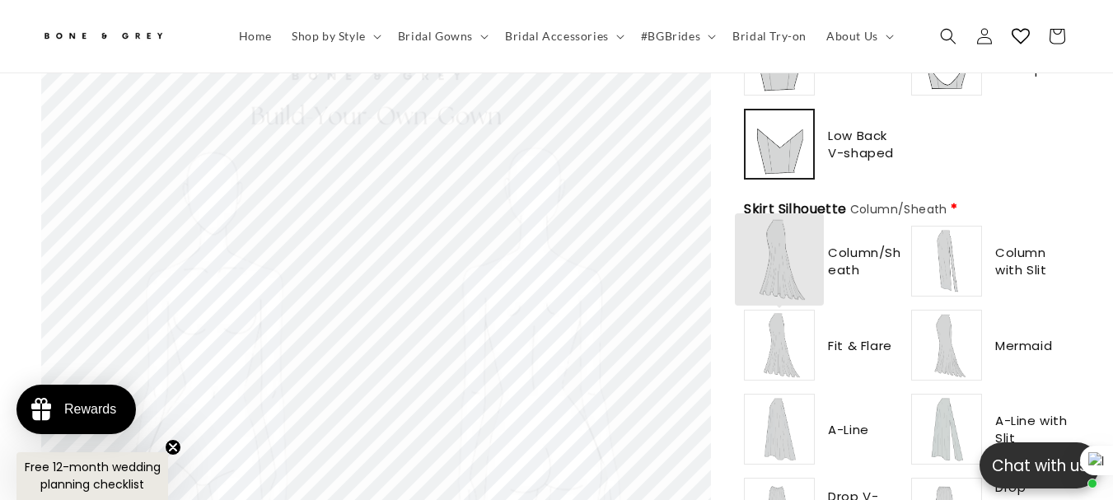
scroll to position [0, 0]
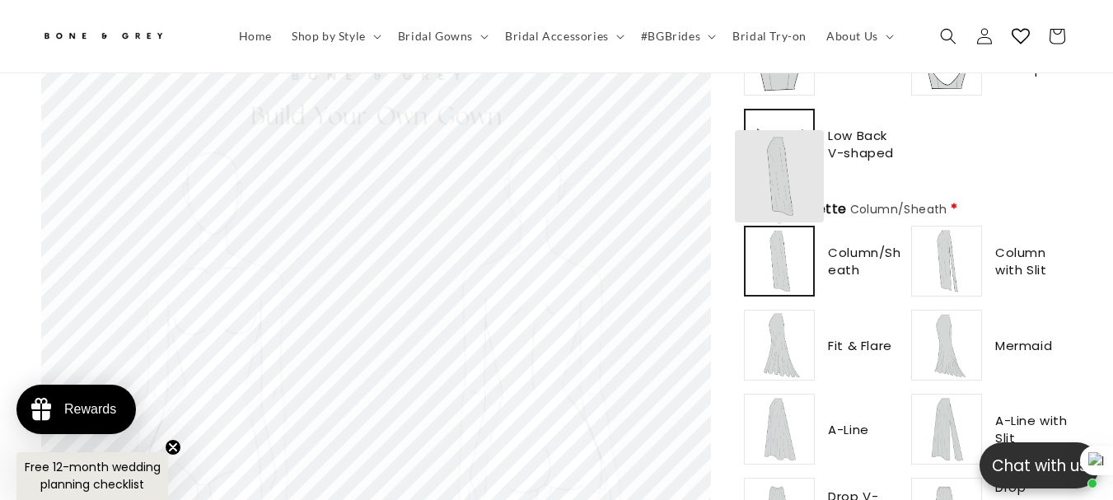
click at [805, 240] on img at bounding box center [779, 261] width 64 height 64
click at [805, 240] on img at bounding box center [779, 261] width 66 height 66
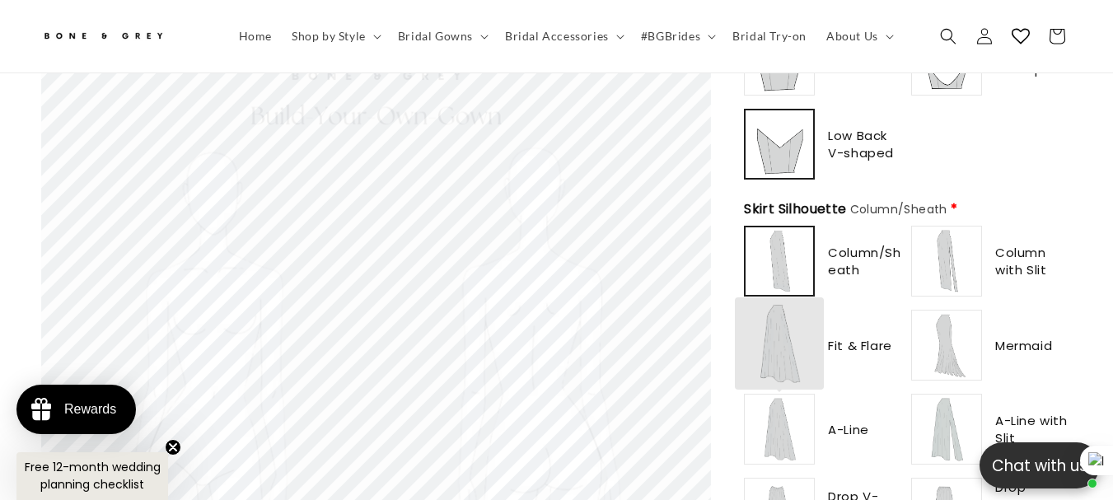
click at [776, 416] on img at bounding box center [779, 429] width 66 height 66
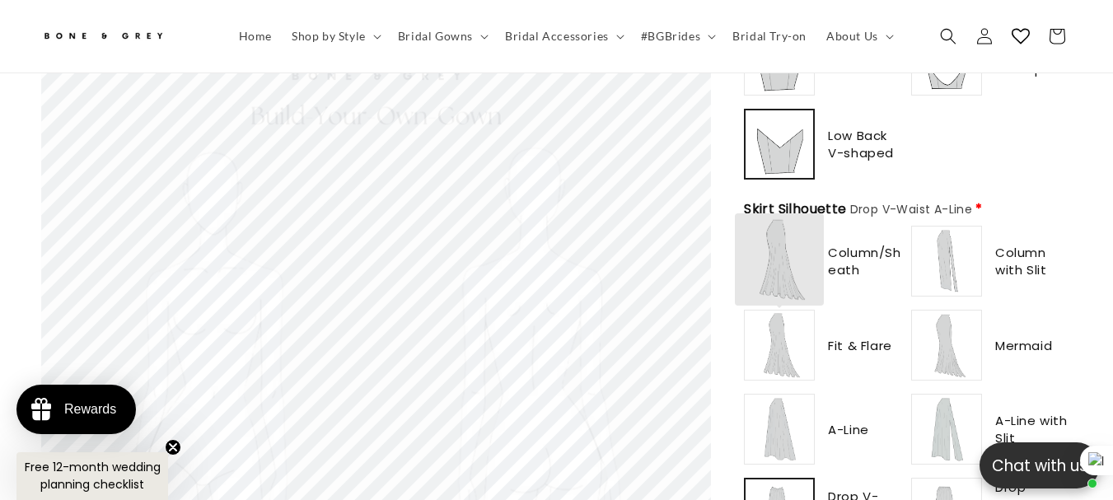
scroll to position [0, 371]
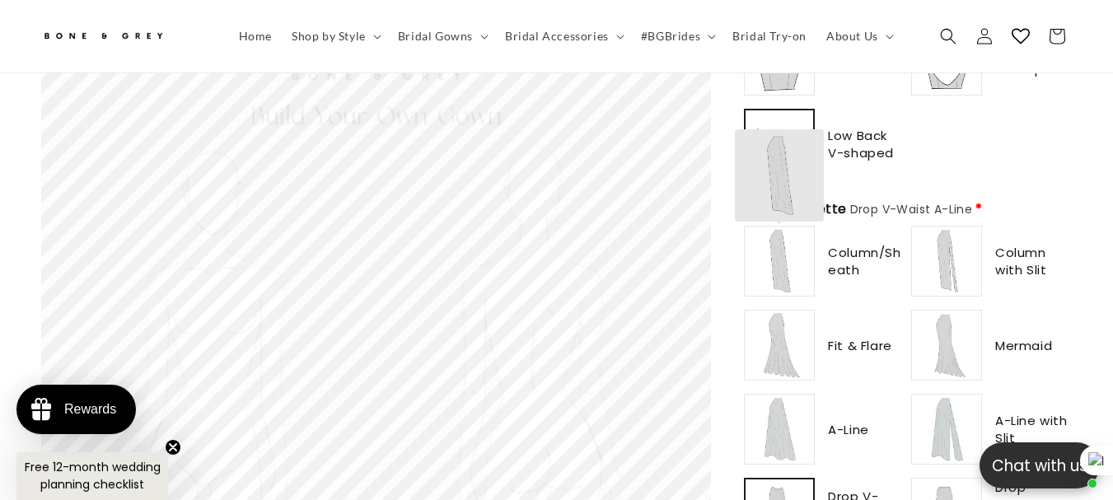
click at [768, 242] on img at bounding box center [779, 261] width 66 height 66
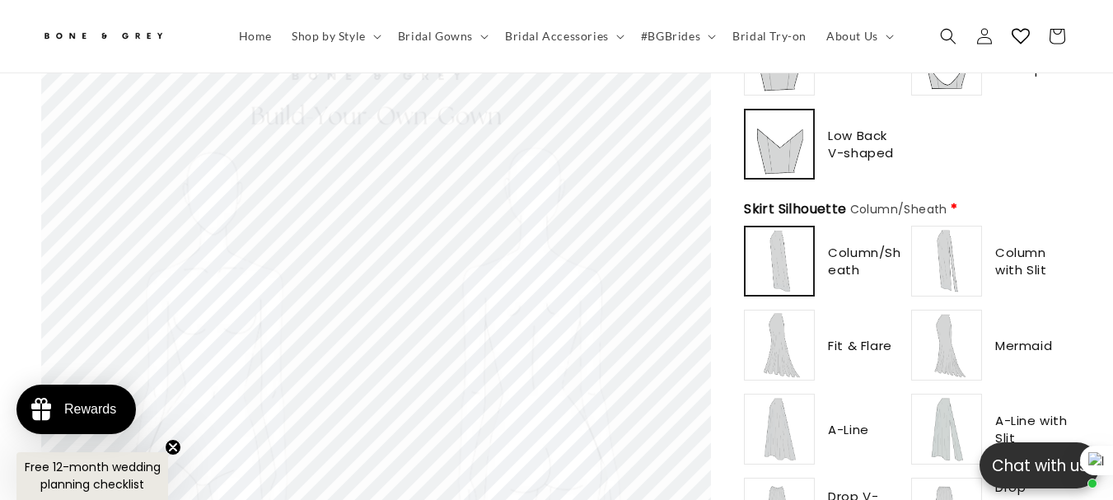
scroll to position [0, 0]
type input "**********"
click at [957, 239] on img at bounding box center [946, 261] width 66 height 66
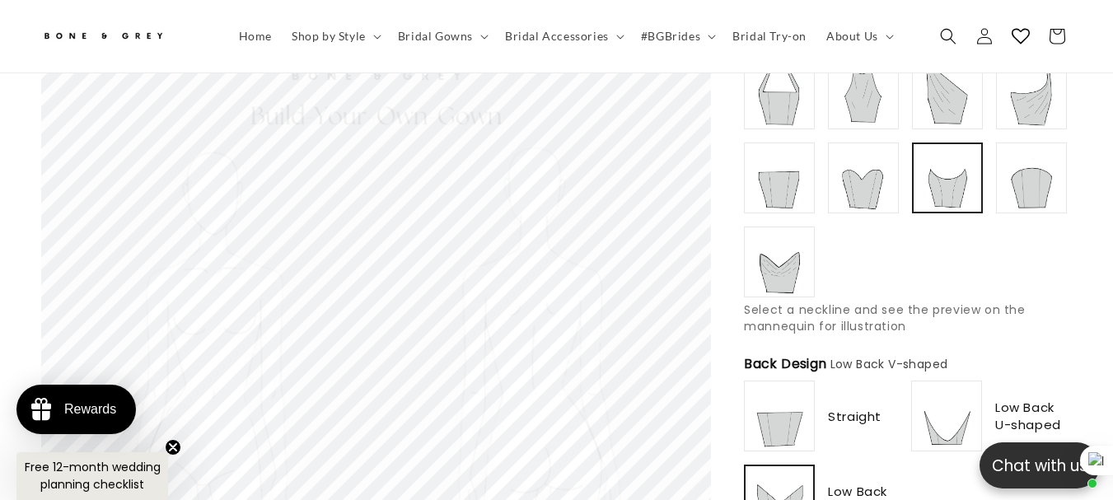
scroll to position [485, 0]
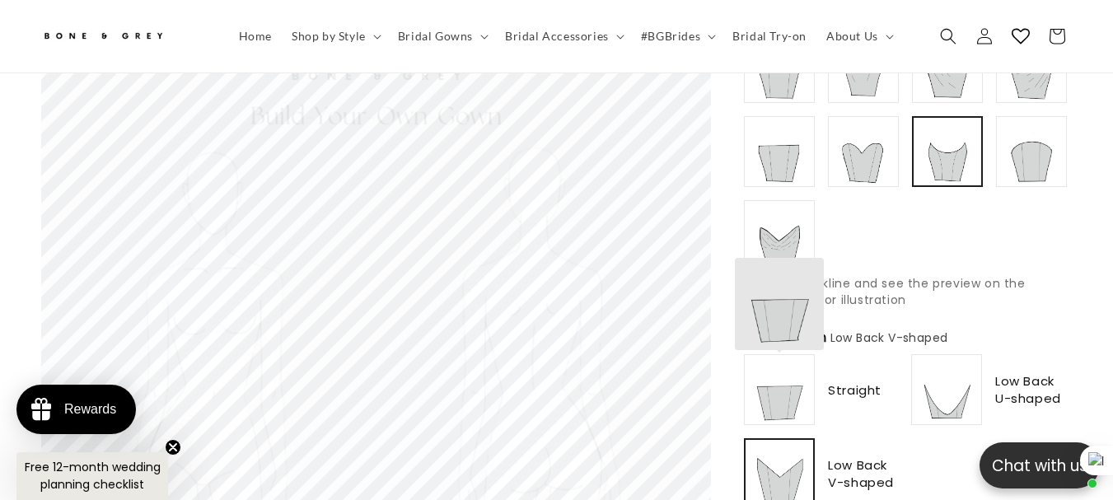
type input "********"
click at [800, 361] on img at bounding box center [779, 390] width 66 height 66
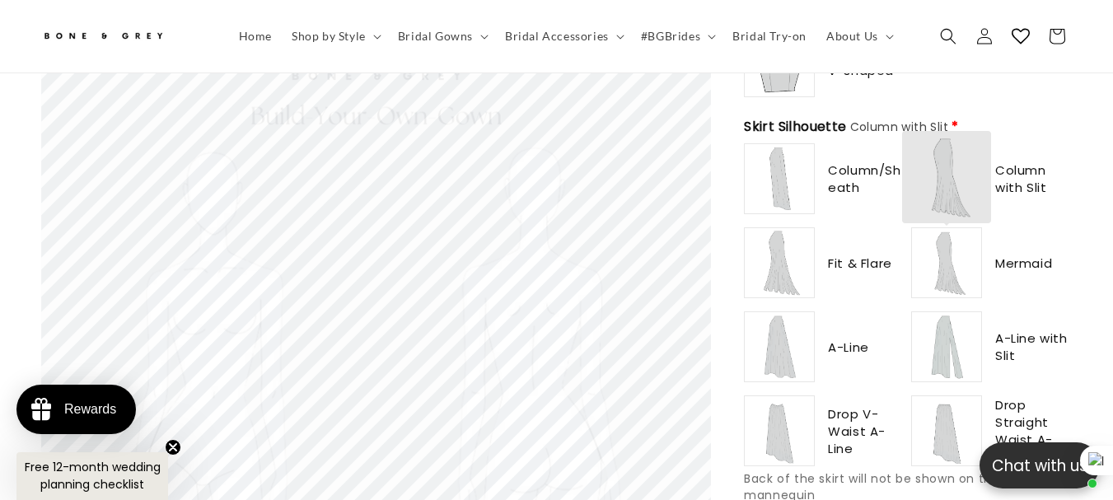
scroll to position [0, 0]
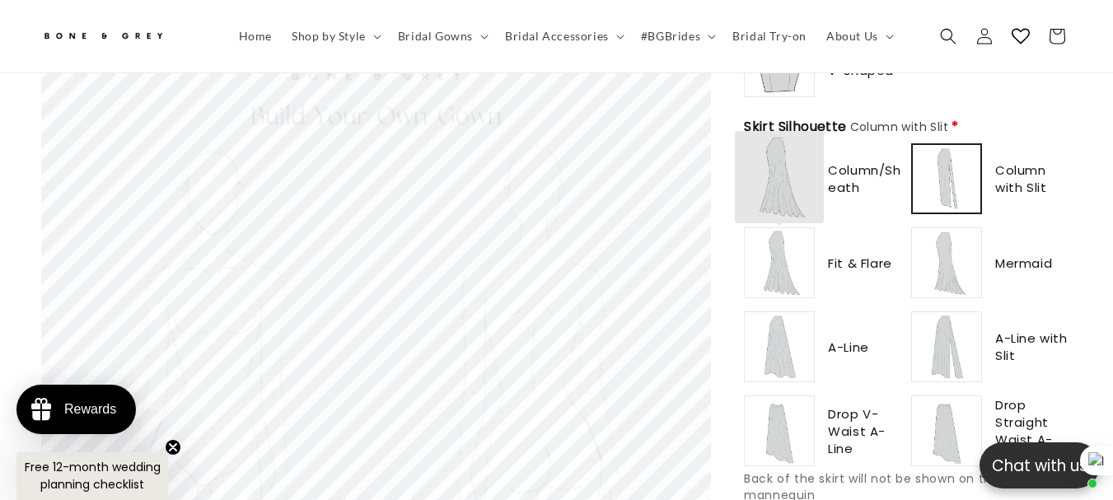
type input "**********"
click at [753, 238] on img at bounding box center [779, 263] width 66 height 66
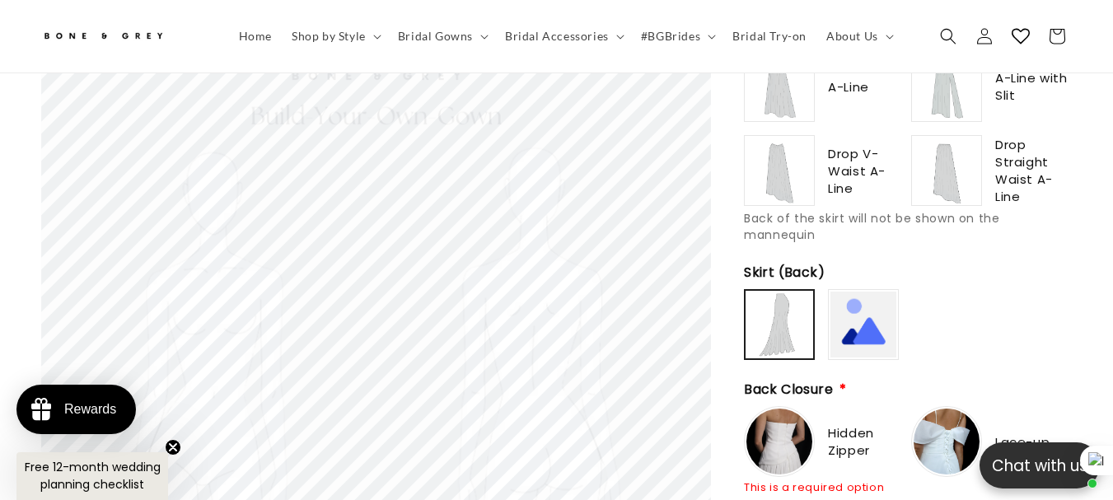
scroll to position [1144, 0]
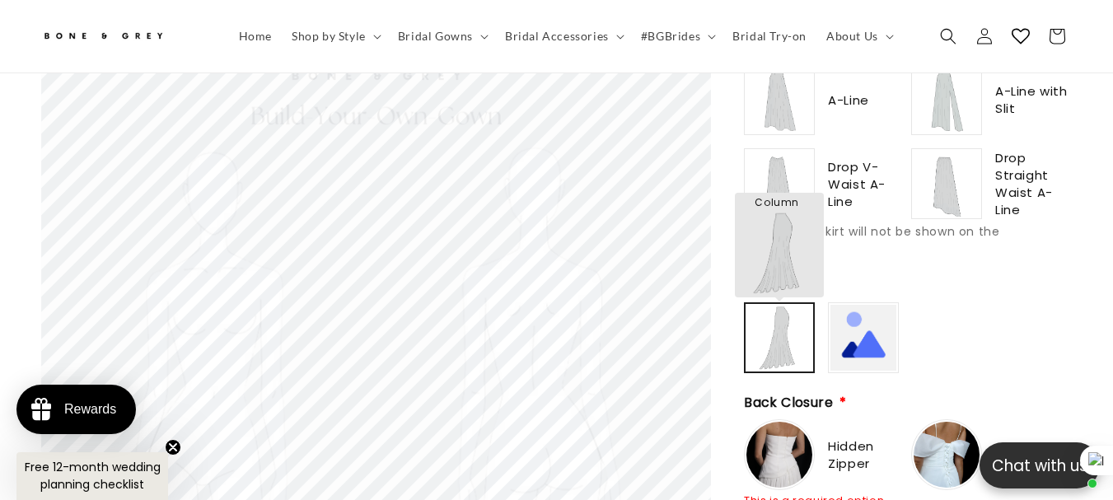
click at [782, 306] on img at bounding box center [779, 338] width 64 height 64
click at [782, 305] on img at bounding box center [779, 338] width 66 height 66
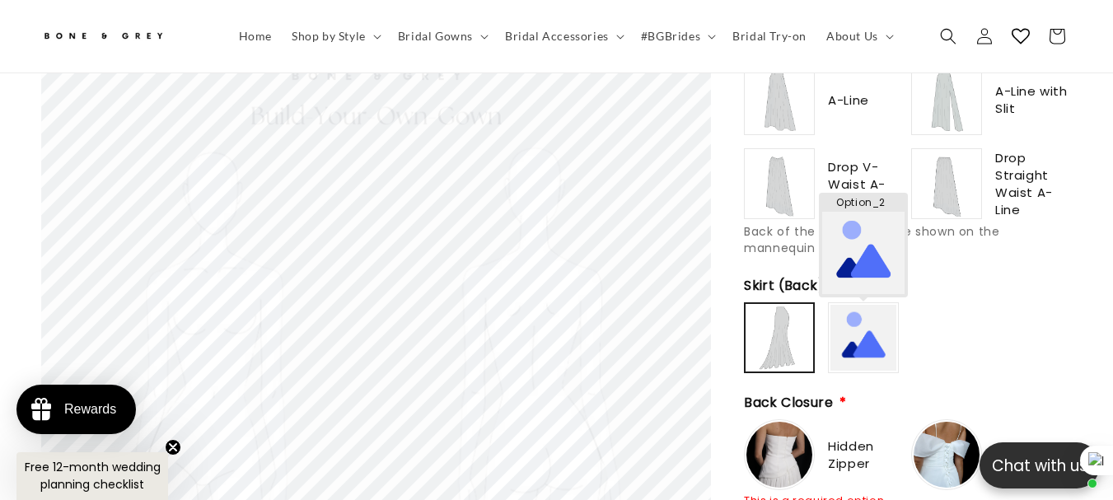
click at [860, 305] on img at bounding box center [863, 338] width 66 height 66
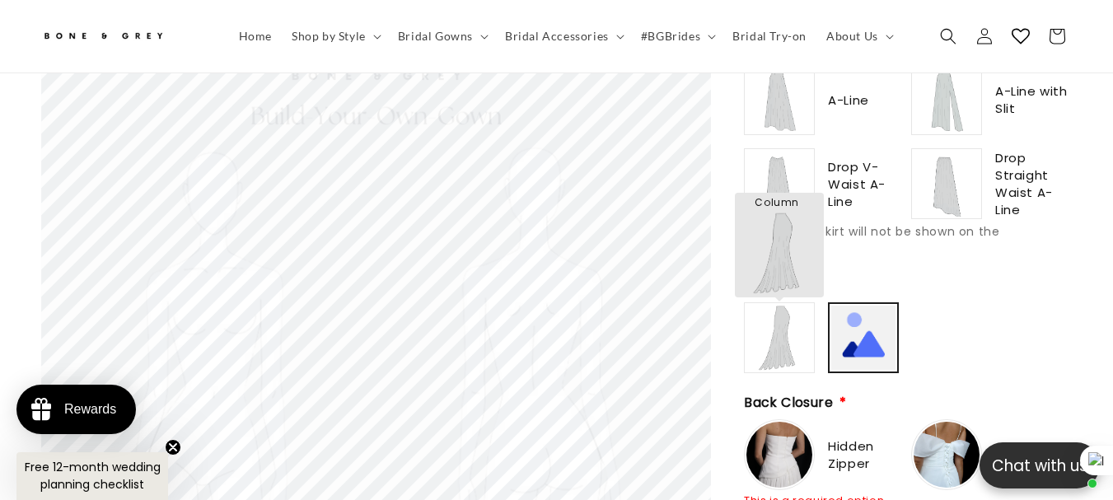
type input "******"
click at [803, 305] on img at bounding box center [779, 338] width 66 height 66
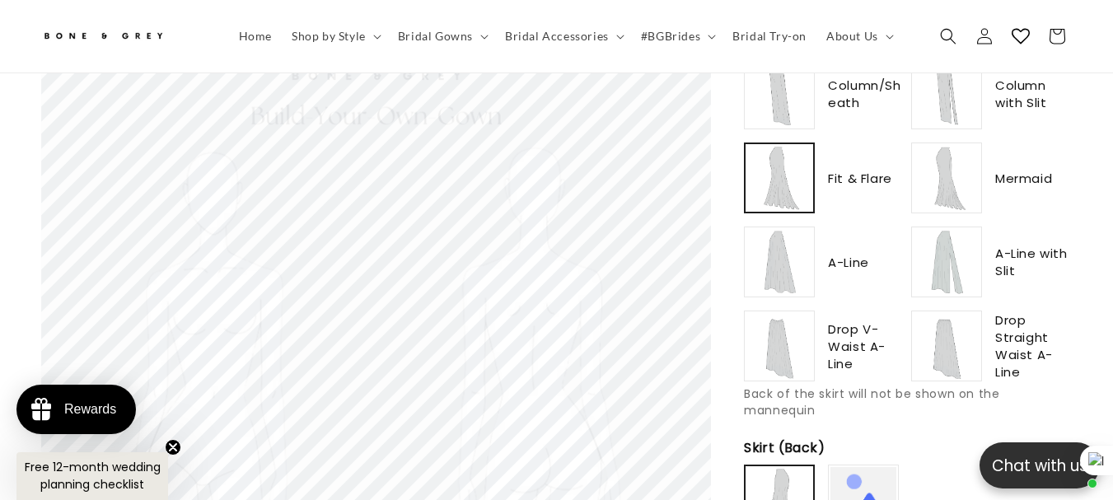
scroll to position [979, 0]
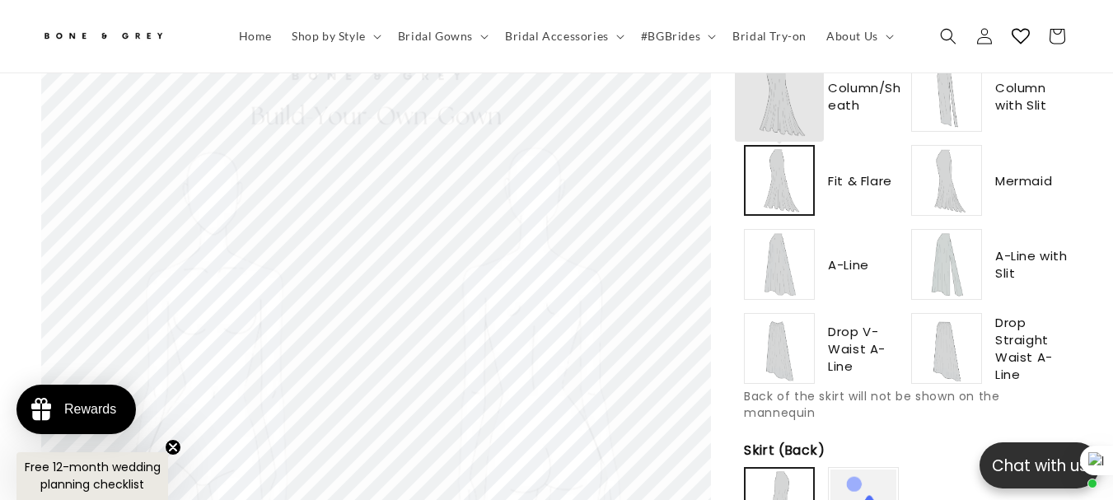
click at [785, 156] on img at bounding box center [779, 180] width 64 height 64
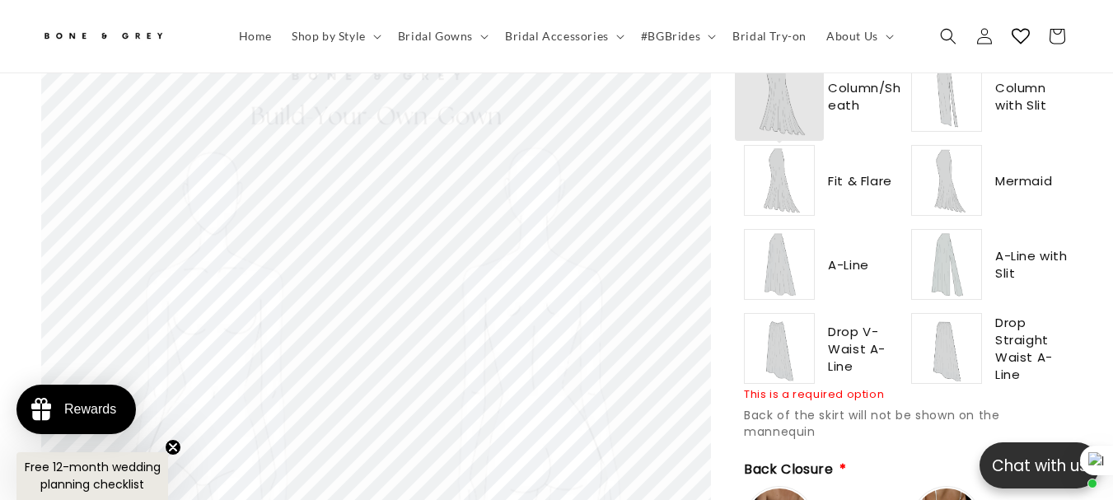
type input "**********"
click at [785, 156] on img at bounding box center [779, 180] width 66 height 66
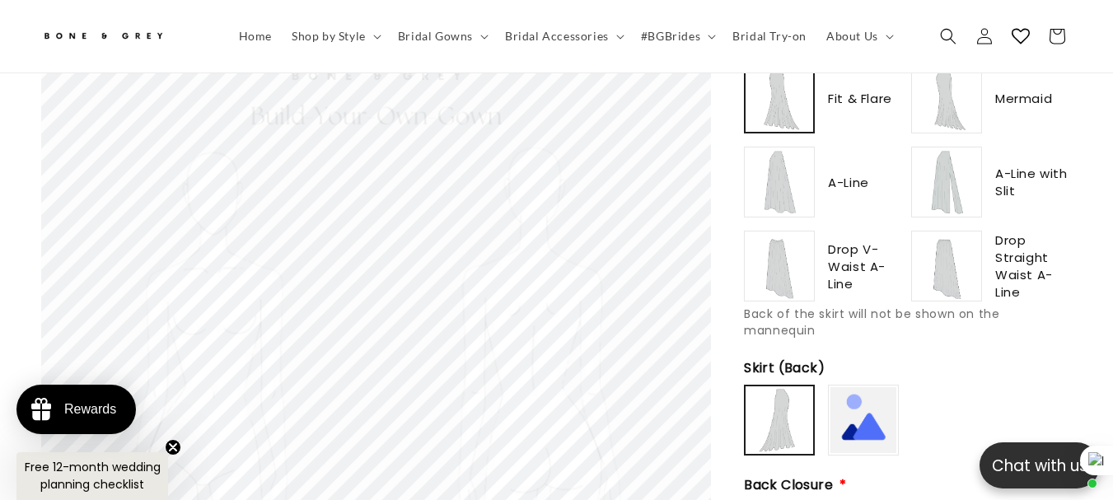
scroll to position [1144, 0]
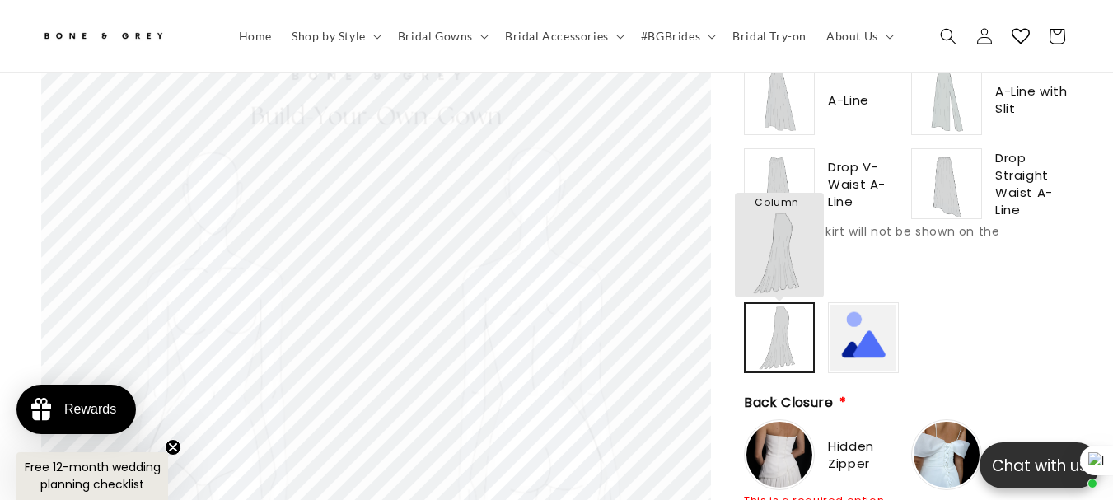
click at [781, 306] on img at bounding box center [779, 338] width 64 height 64
click at [781, 305] on img at bounding box center [779, 338] width 66 height 66
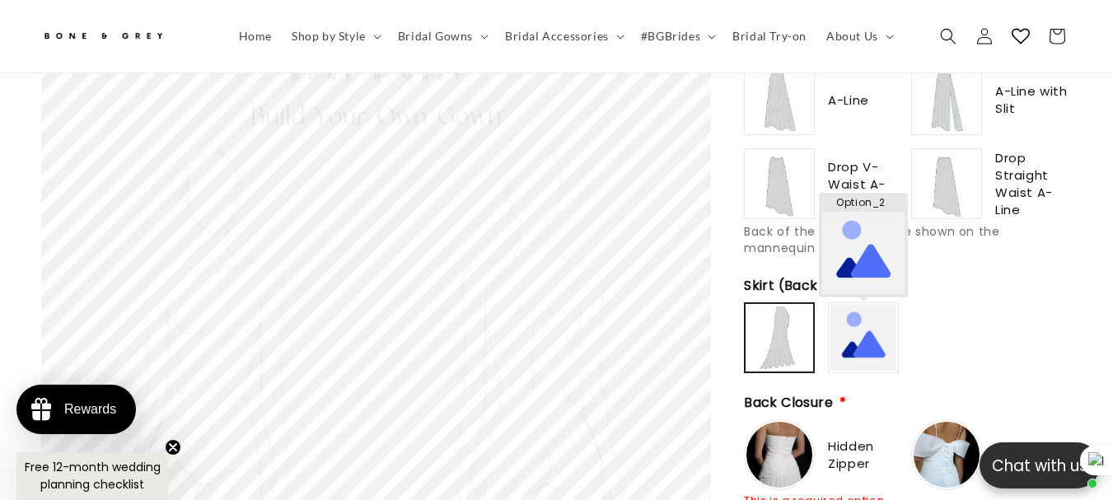
type input "********"
click at [889, 305] on img at bounding box center [863, 338] width 66 height 66
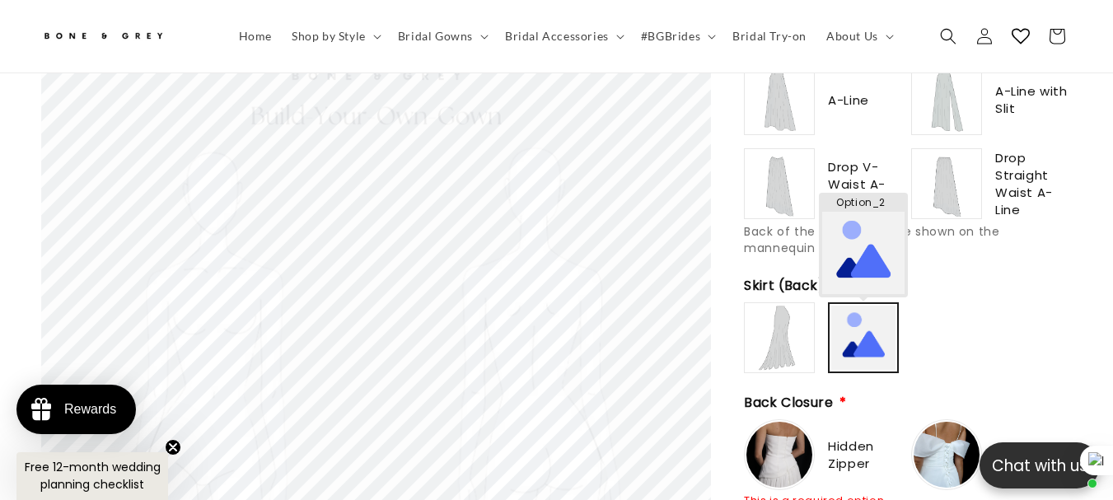
click at [889, 306] on img at bounding box center [863, 338] width 64 height 64
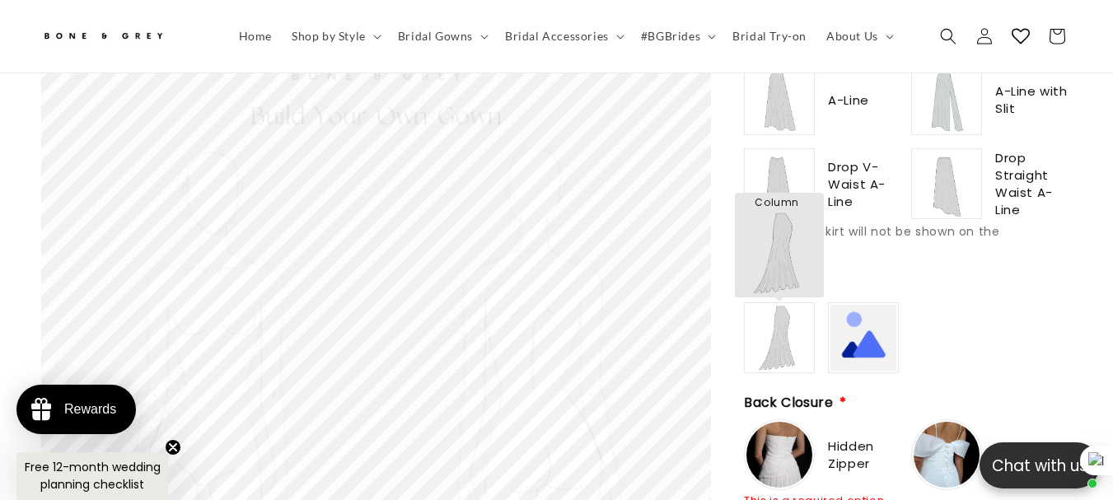
type input "******"
click at [788, 305] on img at bounding box center [779, 338] width 66 height 66
